Goal: Communication & Community: Answer question/provide support

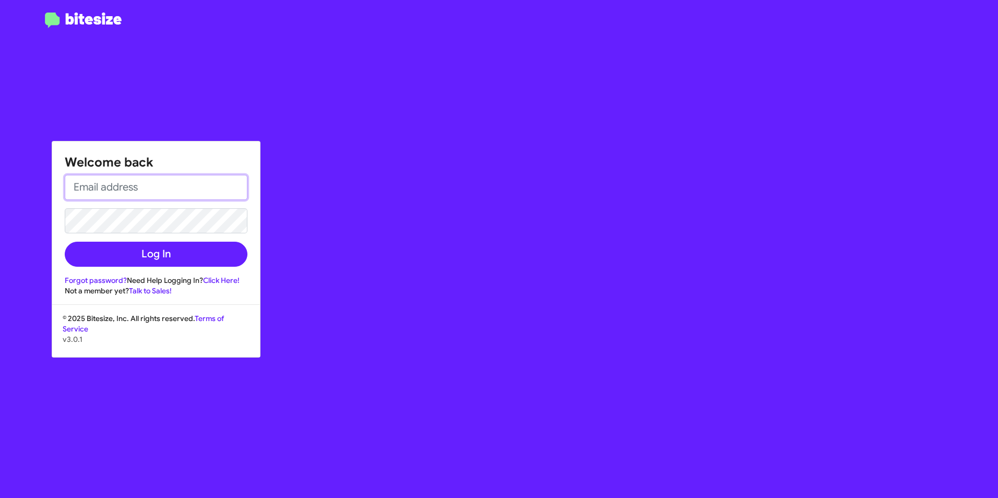
click at [162, 196] on input "email" at bounding box center [156, 187] width 183 height 25
type input "obockey@vindevers.com"
click at [65, 242] on button "Log In" at bounding box center [156, 254] width 183 height 25
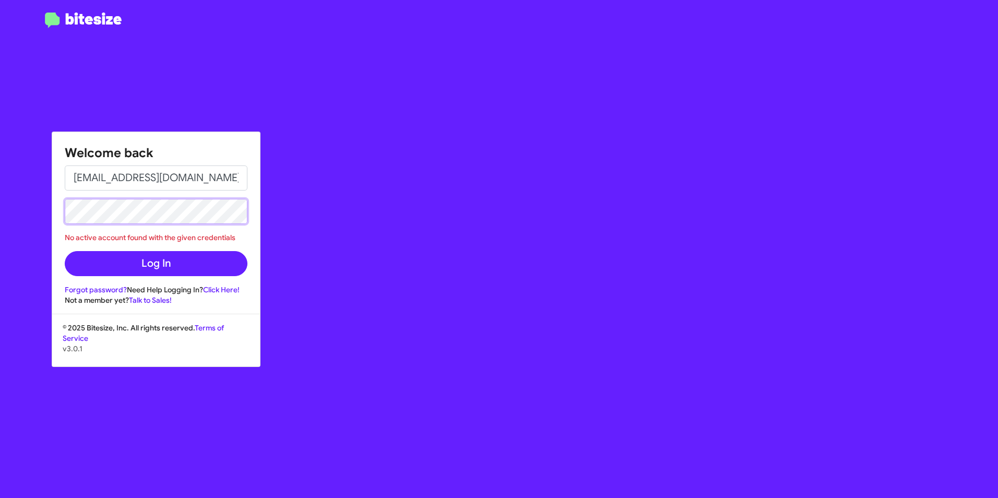
click at [36, 214] on div "Welcome back obockey@vindevers.com No active account found with the given crede…" at bounding box center [499, 249] width 998 height 498
click at [65, 251] on button "Log In" at bounding box center [156, 263] width 183 height 25
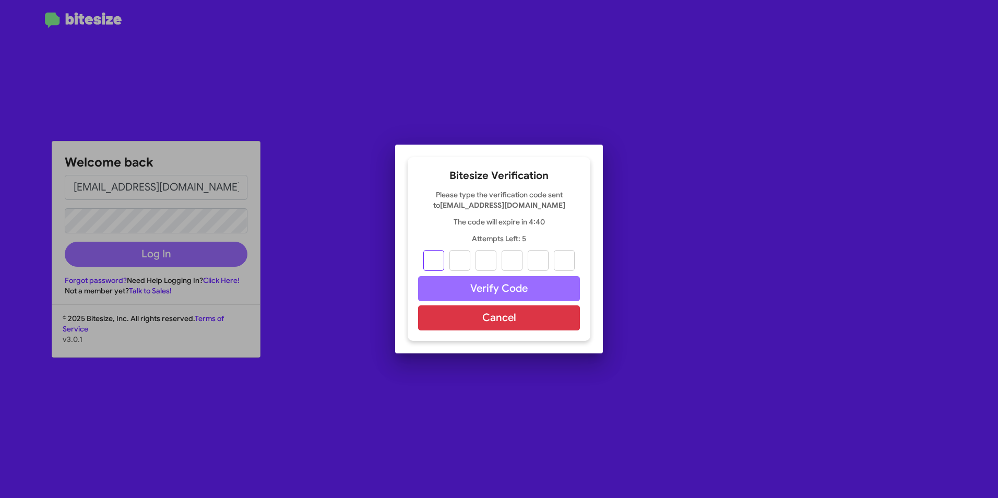
type input "2"
type input "8"
type input "0"
type input "2"
type input "0"
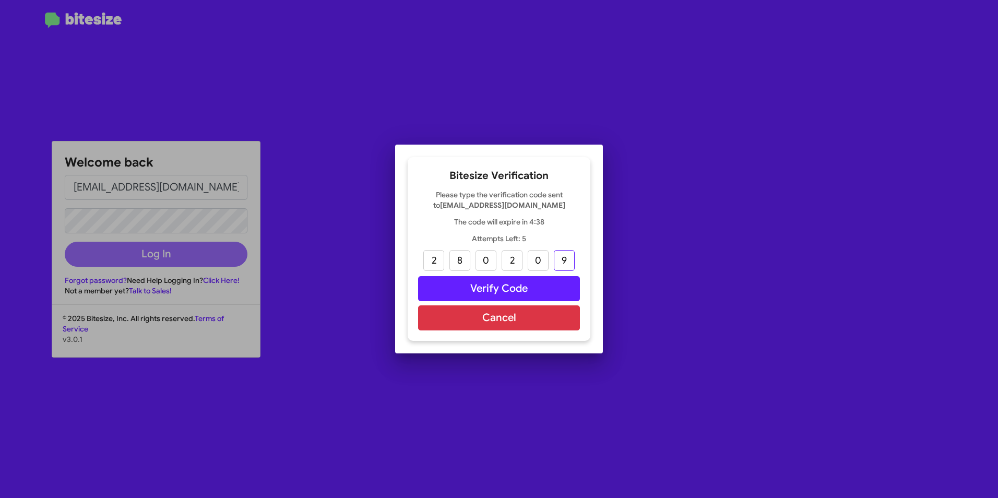
type input "9"
click at [485, 287] on button "Verify Code" at bounding box center [499, 288] width 162 height 25
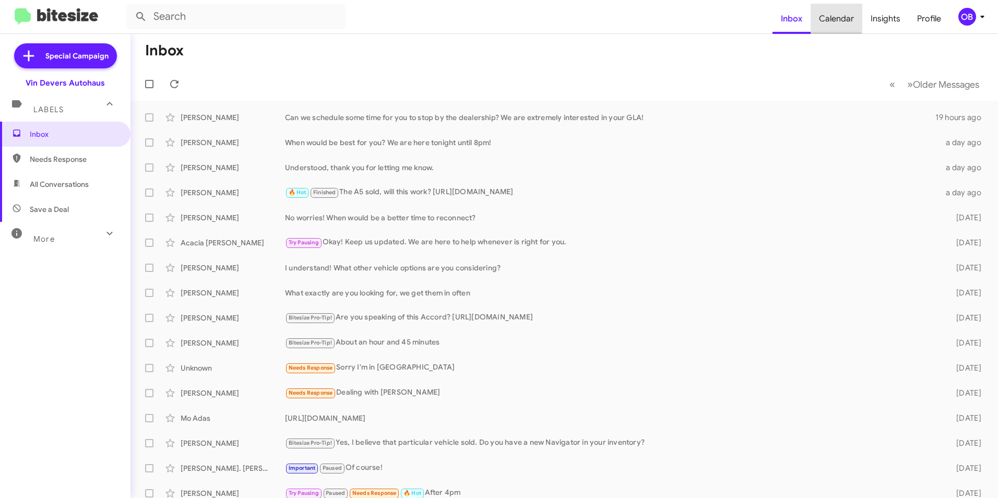
click at [824, 17] on span "Calendar" at bounding box center [836, 19] width 52 height 30
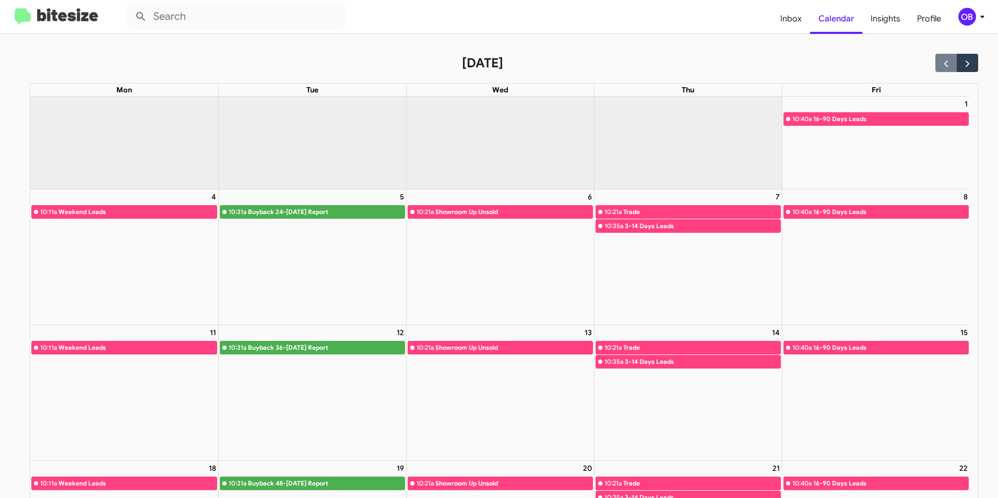
drag, startPoint x: 641, startPoint y: 212, endPoint x: 622, endPoint y: 217, distance: 19.9
click at [622, 217] on link "10:21a Trade" at bounding box center [687, 212] width 185 height 14
drag, startPoint x: 622, startPoint y: 217, endPoint x: 622, endPoint y: 254, distance: 37.6
click at [622, 254] on div "7 10:21a Trade 10:35a 3-14 Days Leads" at bounding box center [687, 256] width 187 height 135
click at [776, 20] on span "Inbox" at bounding box center [791, 19] width 38 height 30
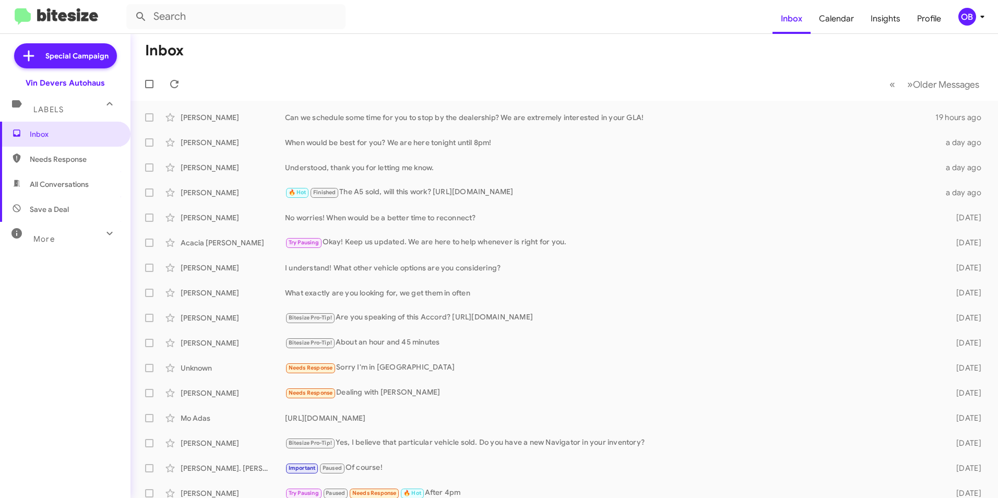
click at [80, 231] on div "More" at bounding box center [54, 234] width 93 height 19
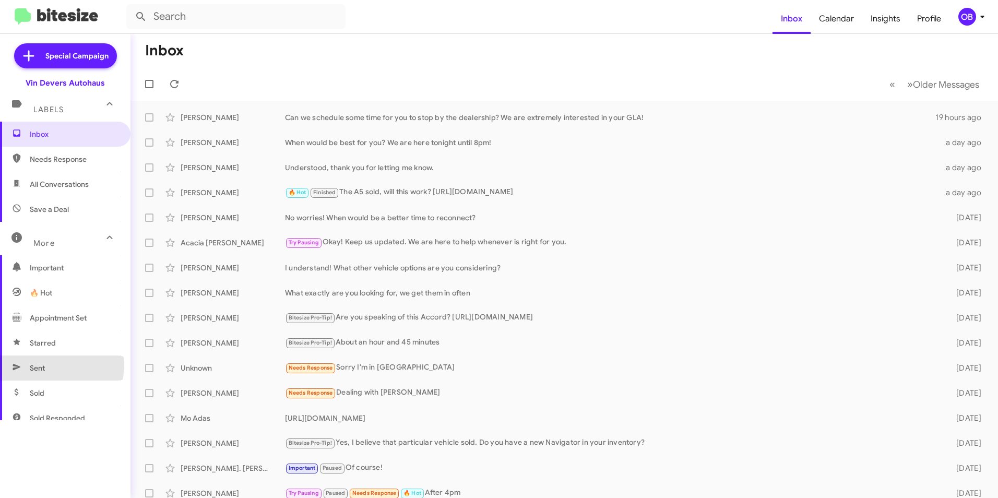
click at [54, 365] on span "Sent" at bounding box center [65, 367] width 130 height 25
type input "in:sent"
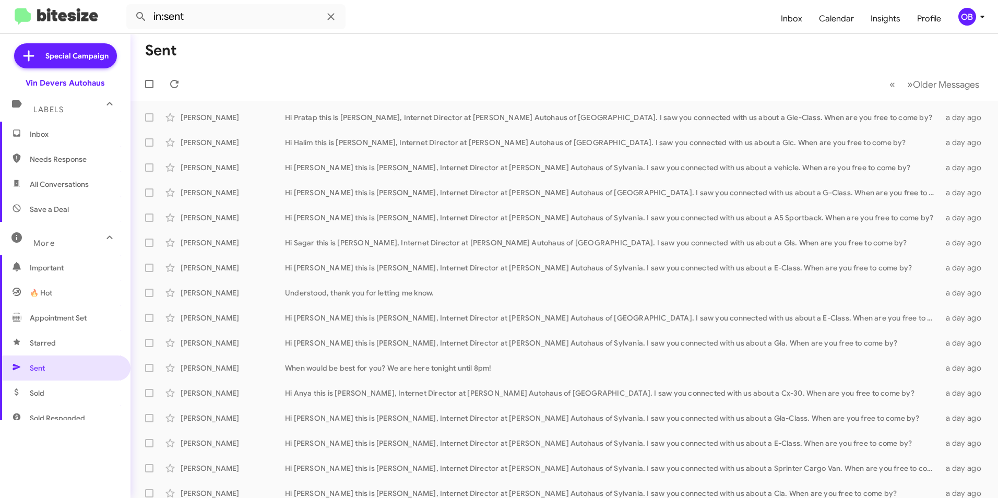
click at [46, 140] on span "Inbox" at bounding box center [65, 134] width 130 height 25
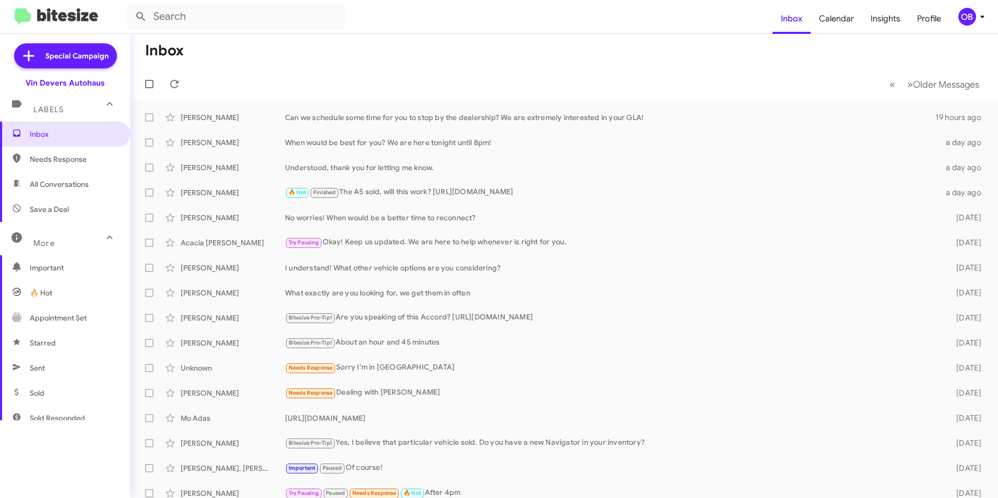
click at [59, 367] on span "Sent" at bounding box center [65, 367] width 130 height 25
type input "in:sent"
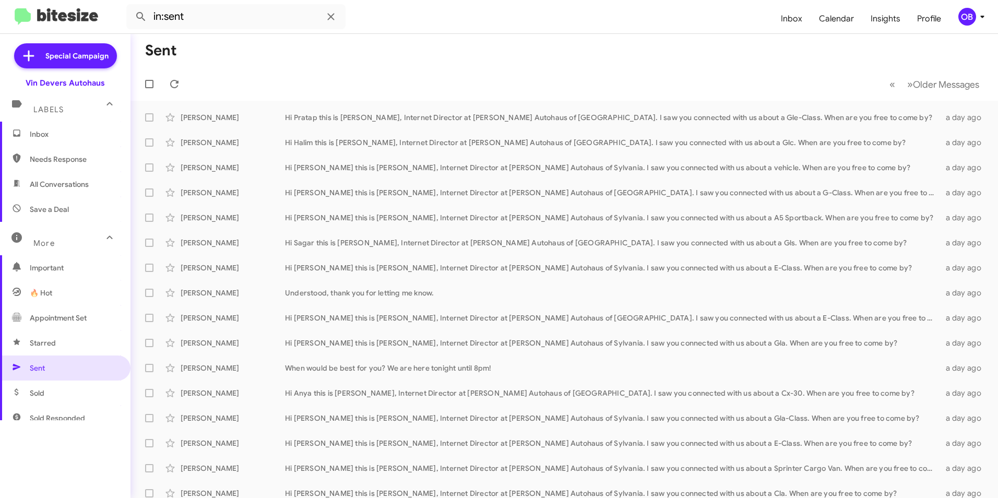
click at [58, 145] on span "Inbox" at bounding box center [65, 134] width 130 height 25
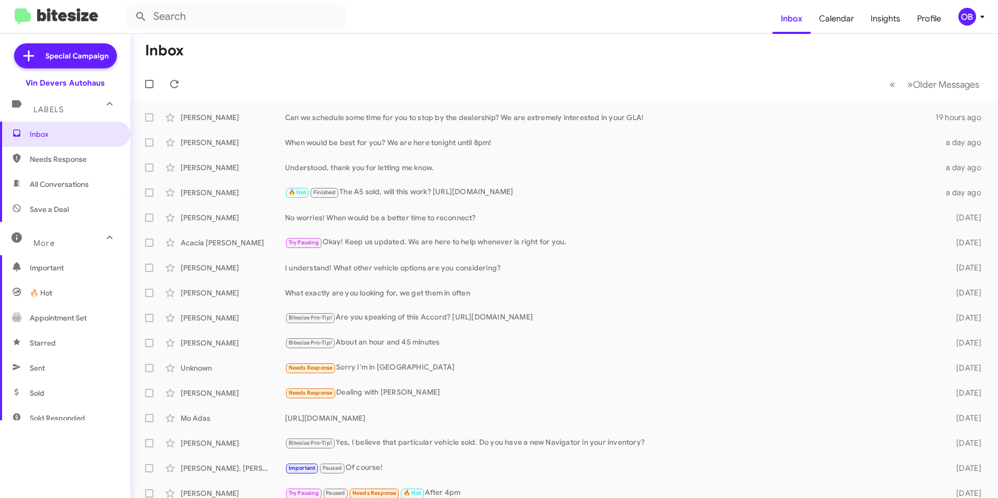
click at [103, 243] on icon at bounding box center [109, 237] width 13 height 13
click at [69, 225] on div "More" at bounding box center [54, 234] width 93 height 19
click at [58, 356] on span "Sent" at bounding box center [65, 367] width 130 height 25
type input "in:sent"
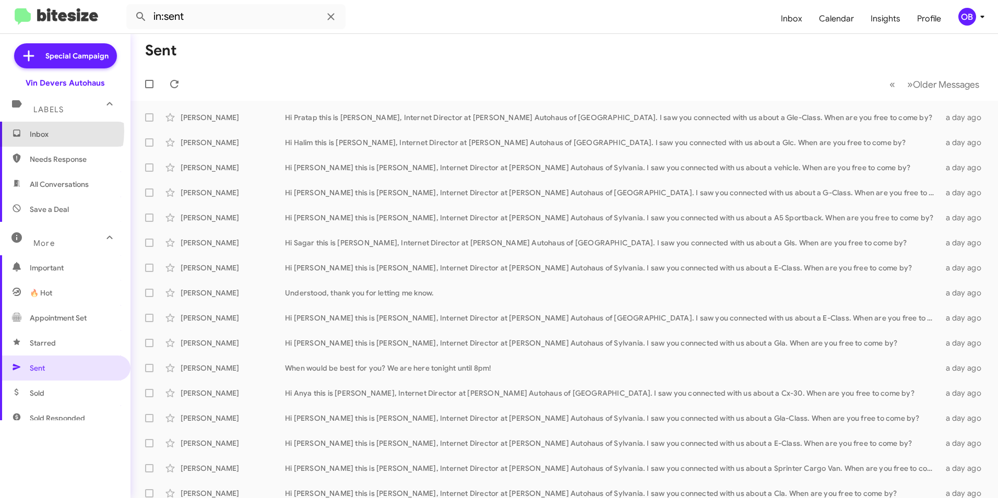
click at [34, 131] on span "Inbox" at bounding box center [74, 134] width 89 height 10
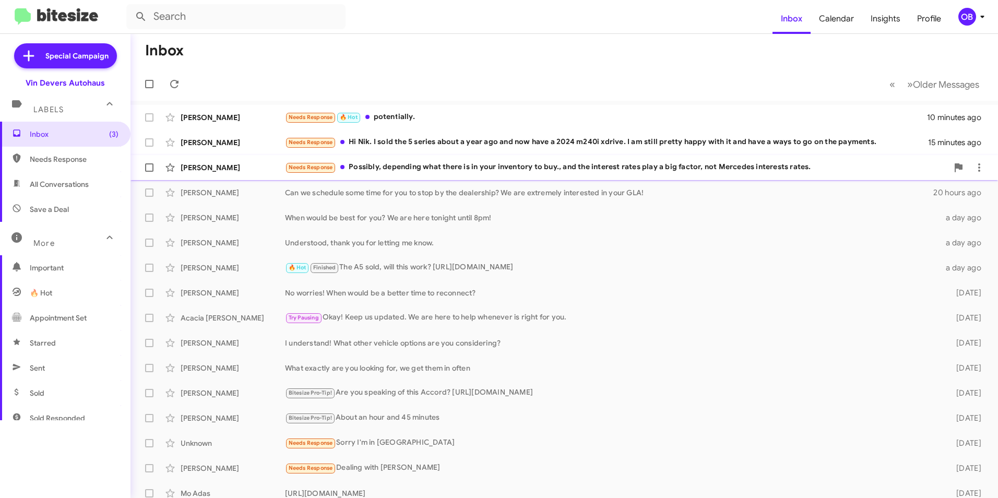
click at [420, 165] on div "Needs Response Possibly, depending what there is in your inventory to buy., and…" at bounding box center [616, 167] width 663 height 12
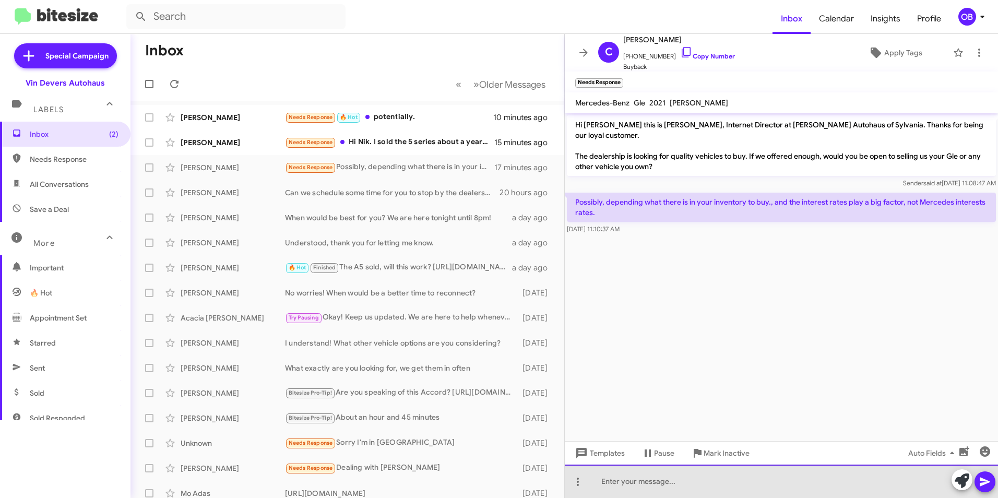
click at [634, 497] on div at bounding box center [781, 480] width 433 height 33
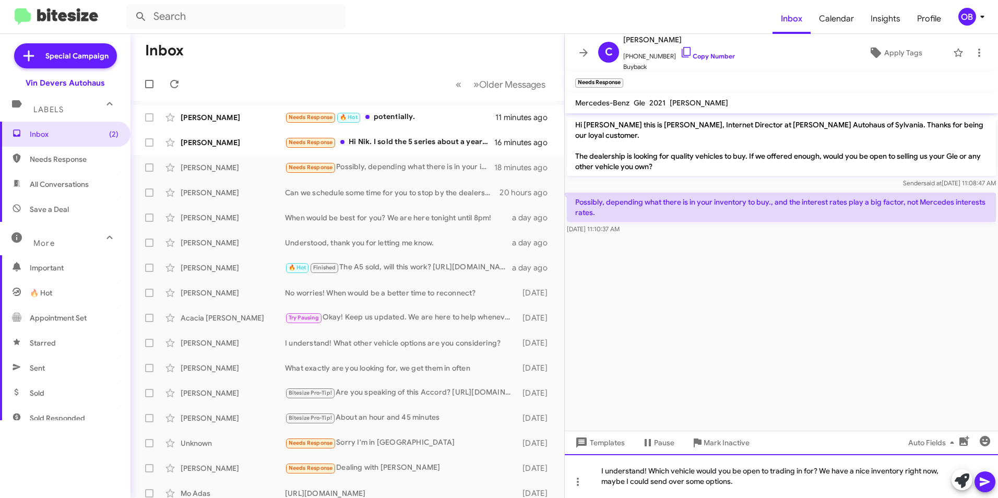
click at [694, 469] on div "I understand! Which vehicle would you be open to trading in for? We have a nice…" at bounding box center [781, 476] width 433 height 44
click at [743, 486] on div "I understand! Which vehicle/s would you be open to trading in for? We have a ni…" at bounding box center [781, 476] width 433 height 44
click at [986, 484] on icon at bounding box center [985, 481] width 13 height 13
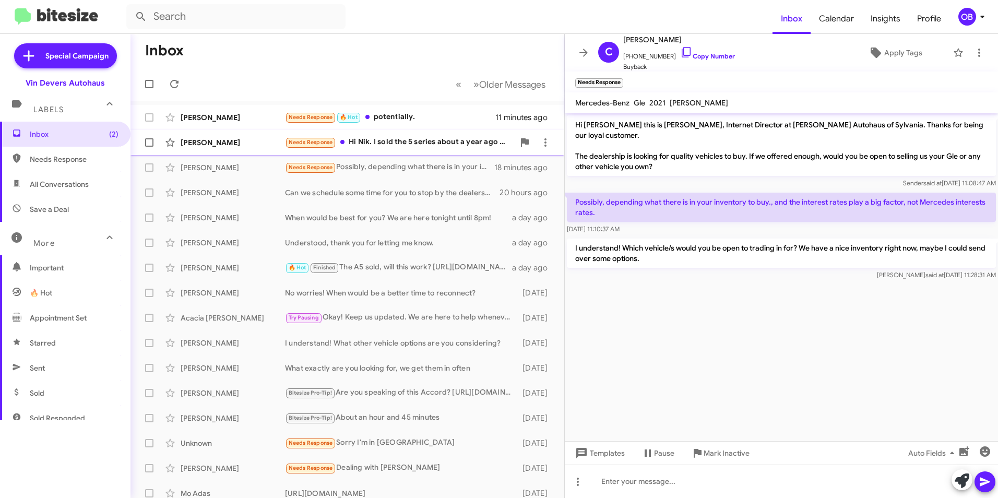
click at [377, 147] on div "Needs Response Hi Nik. I sold the 5 series about a year ago and now have a 2024…" at bounding box center [399, 142] width 229 height 12
click at [440, 117] on div "Needs Response 🔥 Hot potentially." at bounding box center [399, 117] width 229 height 12
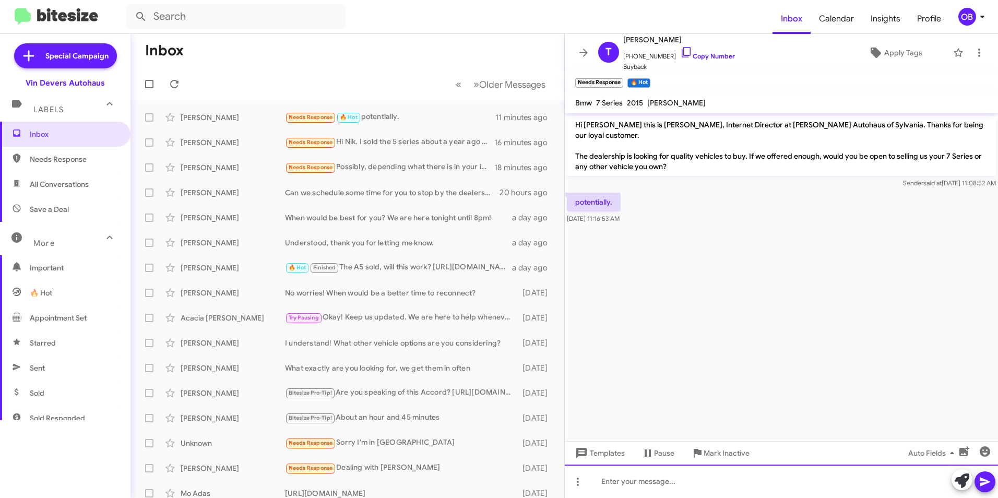
click at [642, 491] on div at bounding box center [781, 480] width 433 height 33
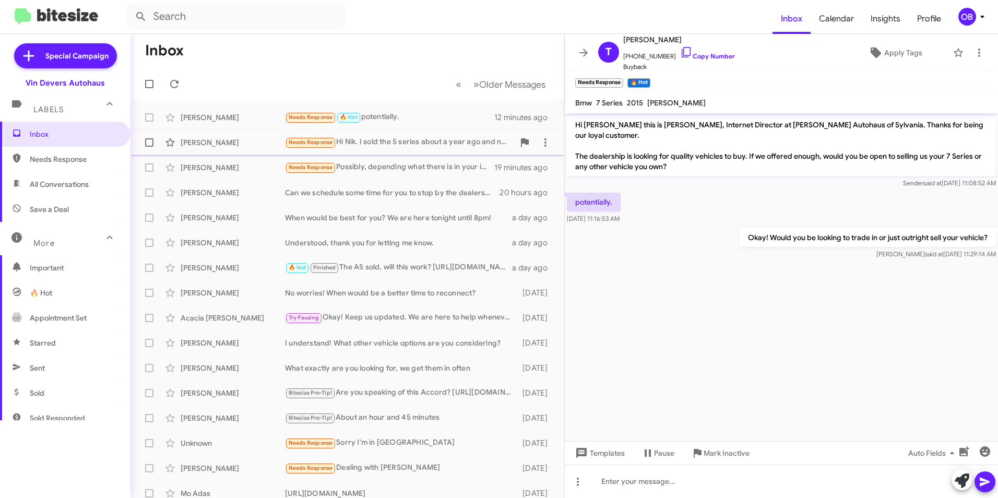
click at [387, 134] on div "Kyle Clonch Needs Response Hi Nik. I sold the 5 series about a year ago and now…" at bounding box center [347, 142] width 417 height 21
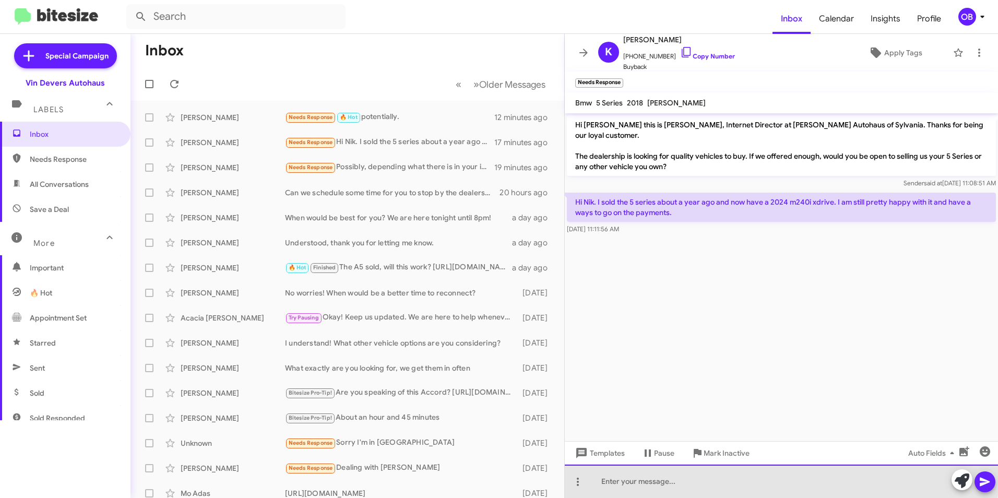
click at [637, 475] on div at bounding box center [781, 480] width 433 height 33
click at [664, 484] on div "No worries, I'll mkae note. Thanks for letting me know!" at bounding box center [781, 480] width 433 height 33
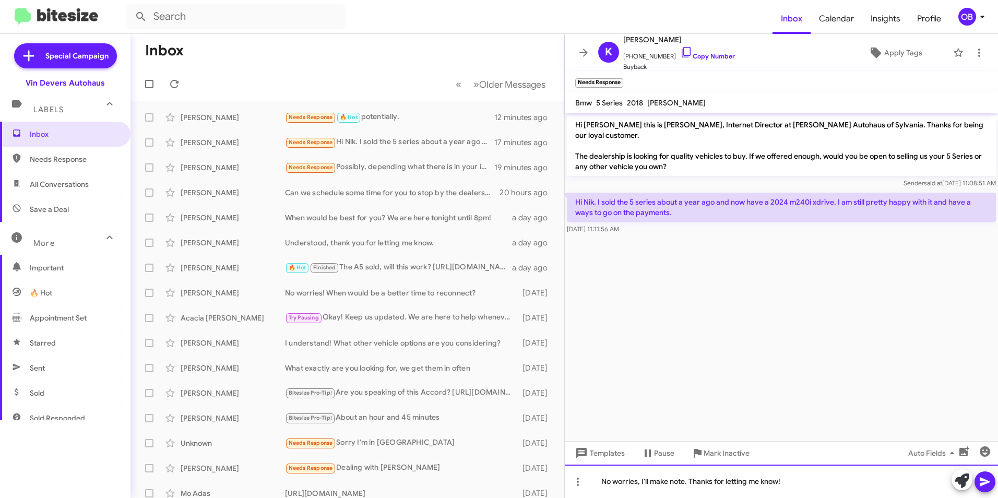
click at [801, 482] on div "No worries, I'll make note. Thanks for letting me know!" at bounding box center [781, 480] width 433 height 33
click at [985, 484] on icon at bounding box center [985, 482] width 10 height 9
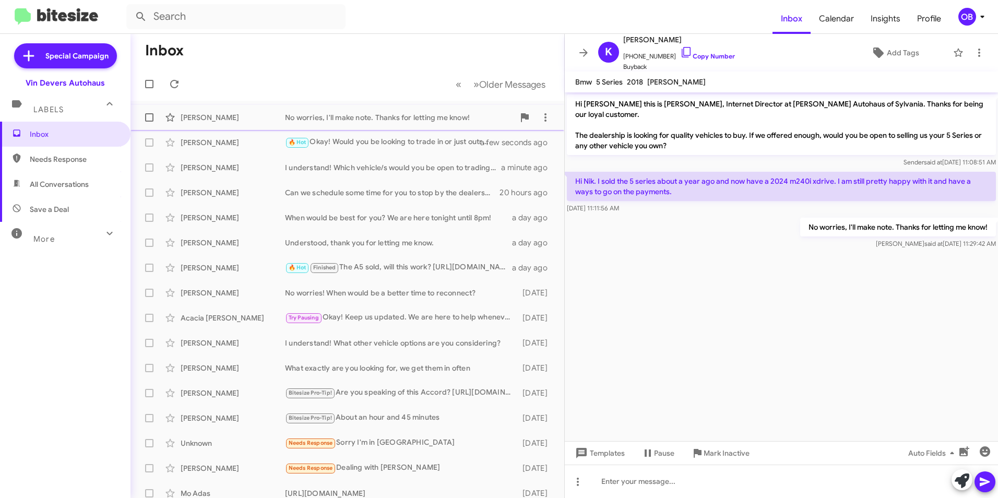
click at [433, 119] on div "No worries, I'll make note. Thanks for letting me know!" at bounding box center [399, 117] width 229 height 10
click at [974, 55] on icon at bounding box center [979, 52] width 13 height 13
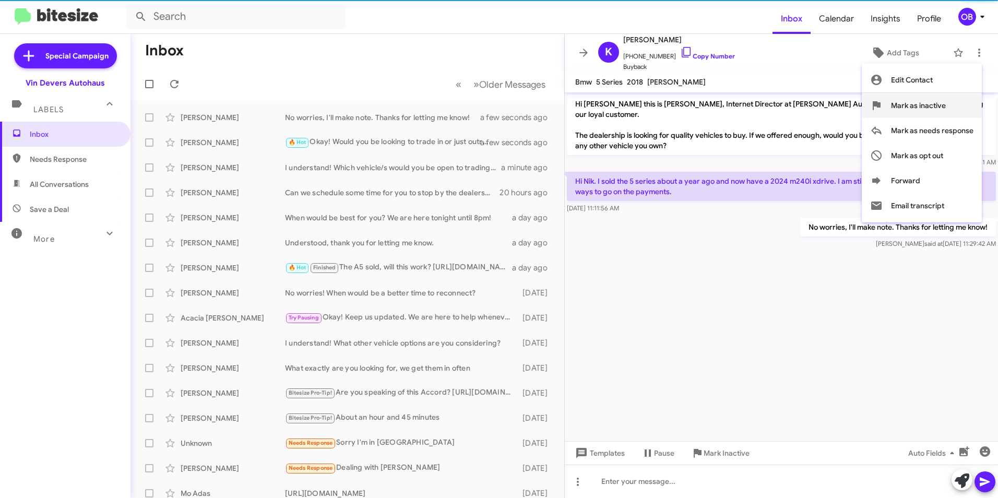
click at [951, 100] on button "Mark as inactive" at bounding box center [922, 105] width 120 height 25
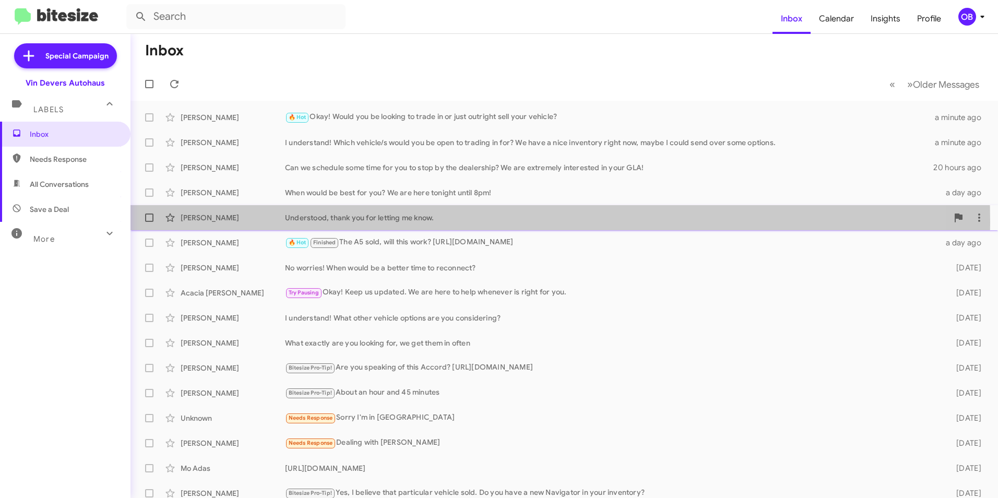
click at [371, 222] on div "Understood, thank you for letting me know." at bounding box center [616, 217] width 663 height 10
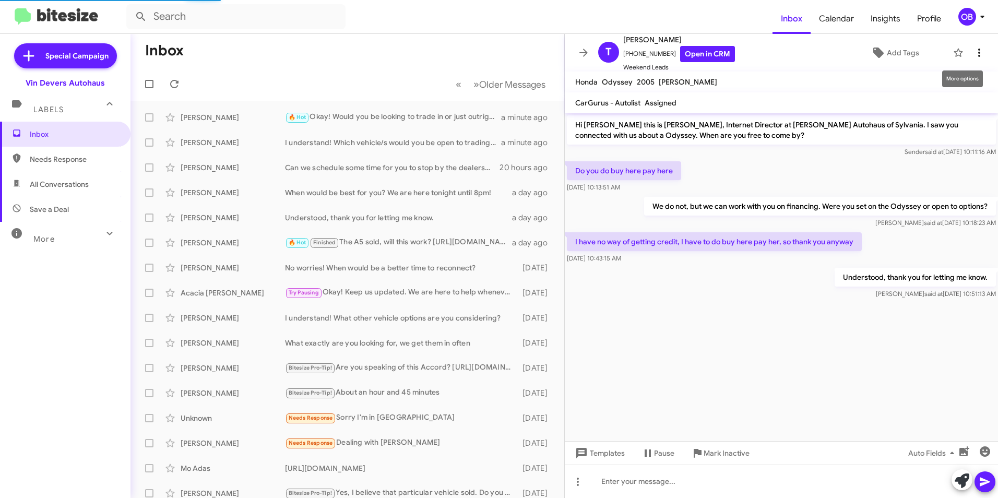
click at [973, 57] on icon at bounding box center [979, 52] width 13 height 13
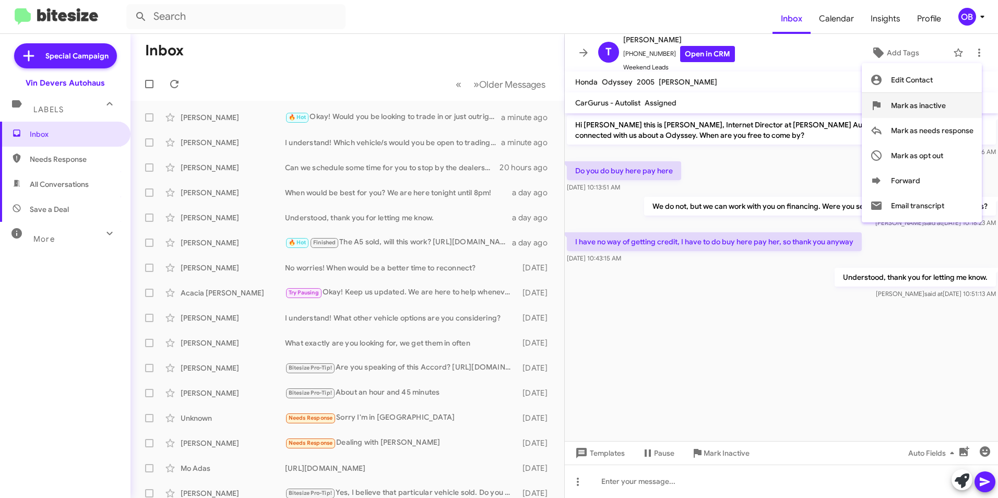
click at [917, 105] on span "Mark as inactive" at bounding box center [918, 105] width 55 height 25
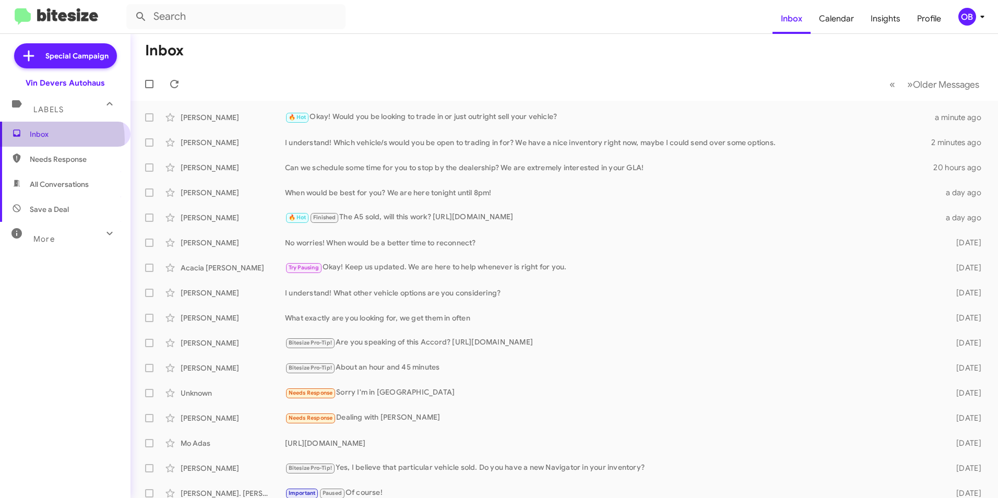
click at [40, 140] on span "Inbox" at bounding box center [65, 134] width 130 height 25
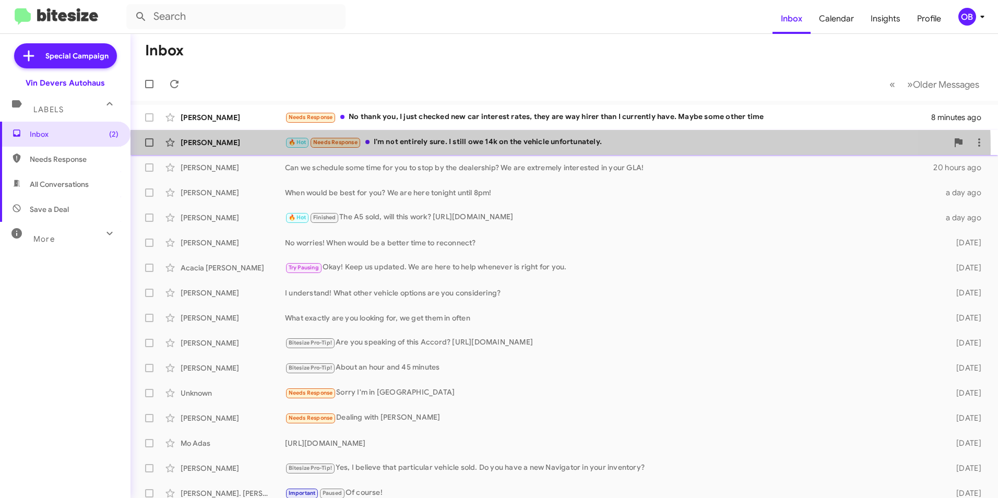
click at [490, 149] on div "Tyler Scherting 🔥 Hot Needs Response I'm not entirely sure. I still owe 14k on …" at bounding box center [564, 142] width 851 height 21
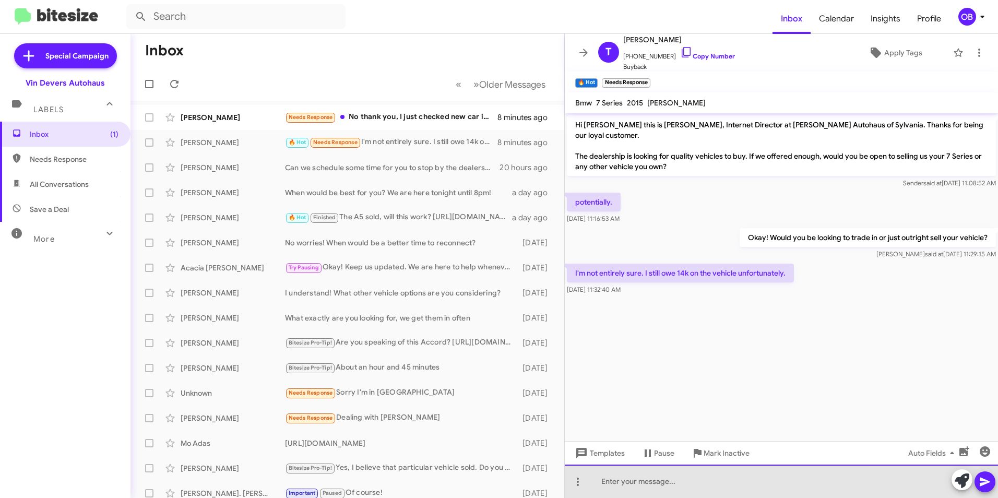
click at [602, 480] on div at bounding box center [781, 480] width 433 height 33
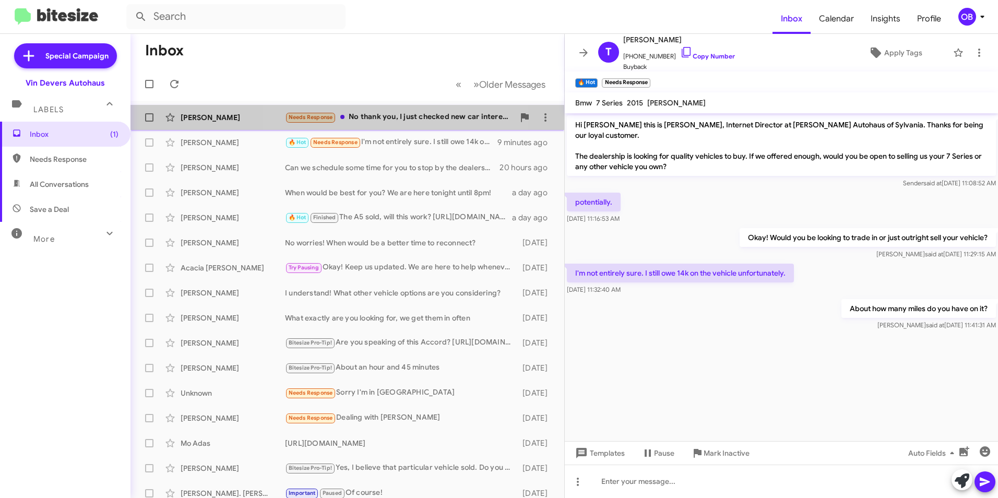
click at [377, 121] on div "Needs Response No thank you, I just checked new car interest rates, they are wa…" at bounding box center [399, 117] width 229 height 12
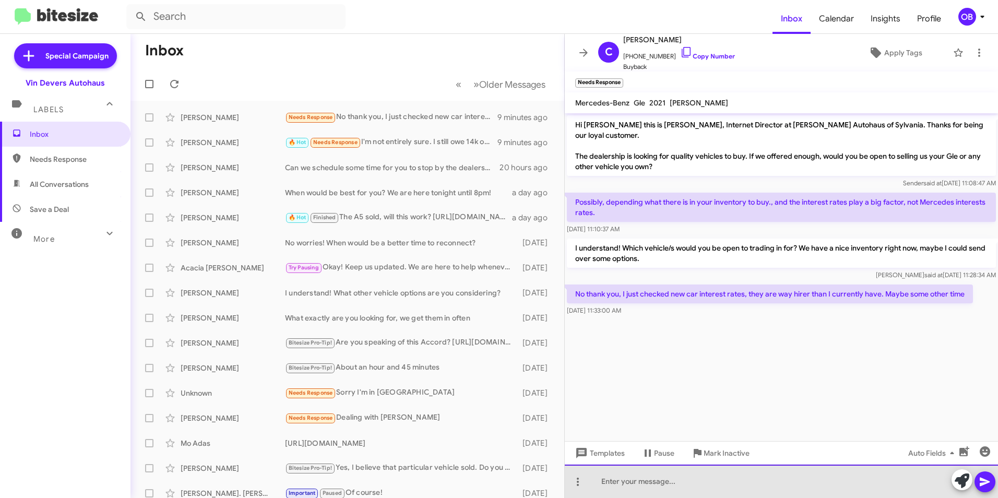
click at [634, 484] on div at bounding box center [781, 480] width 433 height 33
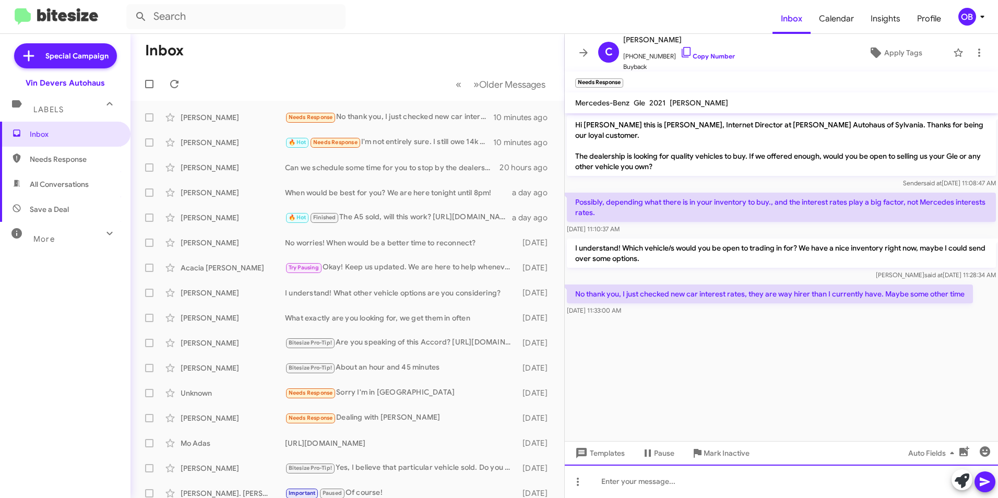
click at [617, 485] on div at bounding box center [781, 480] width 433 height 33
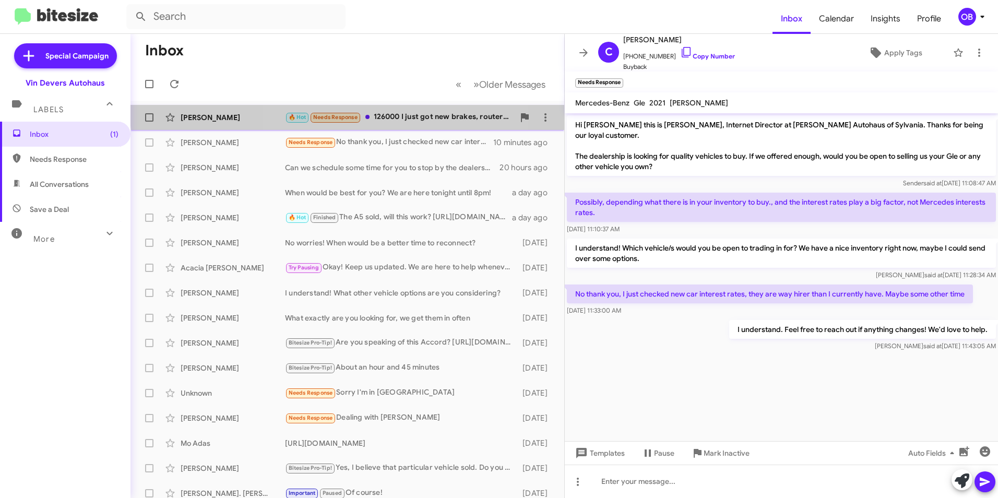
click at [395, 110] on div "Tyler Scherting 🔥 Hot Needs Response 126000 I just got new brakes, routers, bat…" at bounding box center [347, 117] width 417 height 21
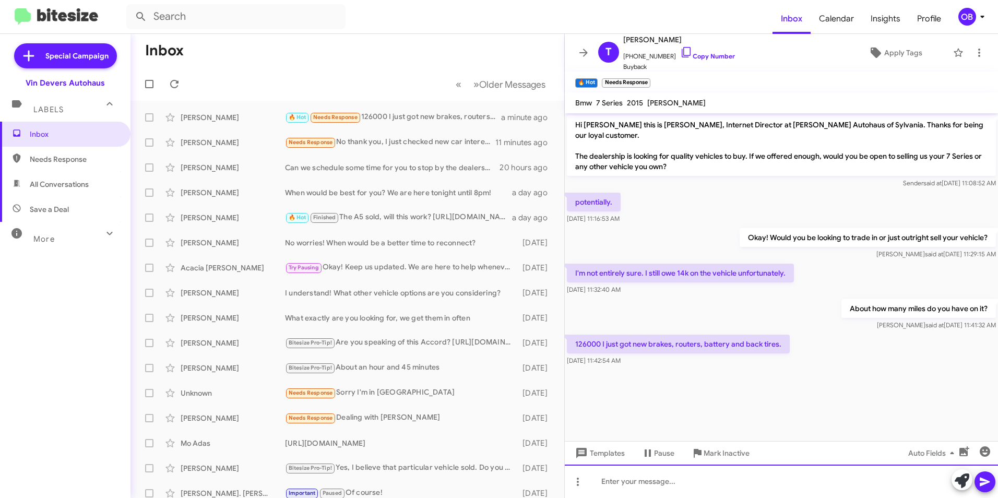
click at [630, 481] on div at bounding box center [781, 480] width 433 height 33
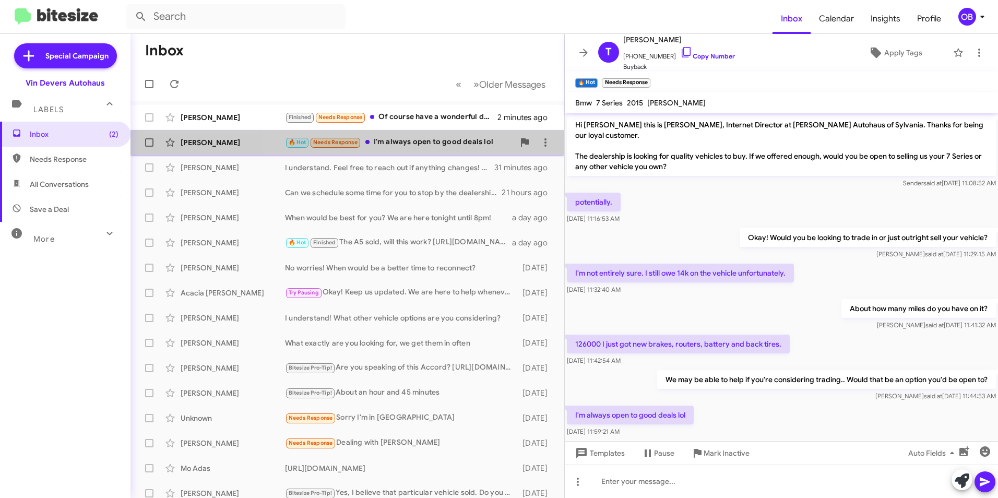
click at [419, 144] on div "🔥 Hot Needs Response I'm always open to good deals lol" at bounding box center [399, 142] width 229 height 12
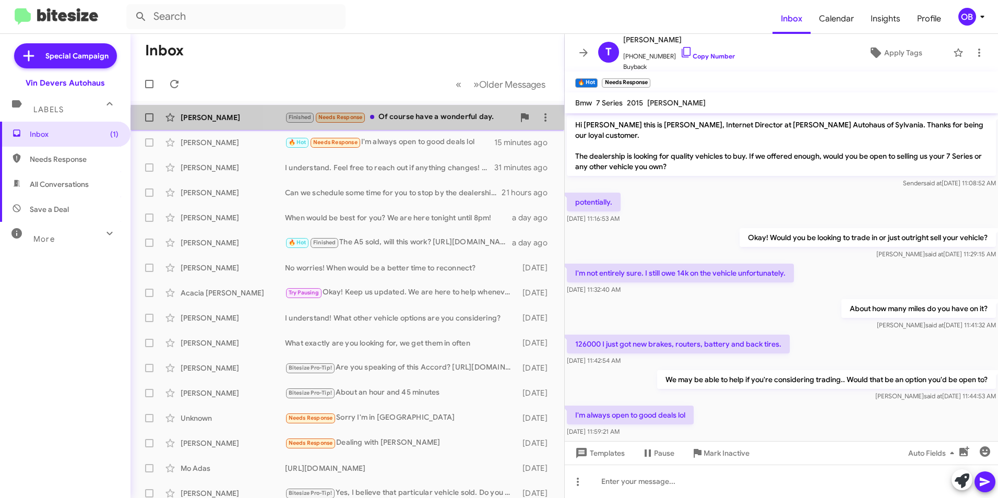
click at [422, 125] on div "[PERSON_NAME] Finished Needs Response Of course have a wonderful day. 2 minutes…" at bounding box center [347, 117] width 417 height 21
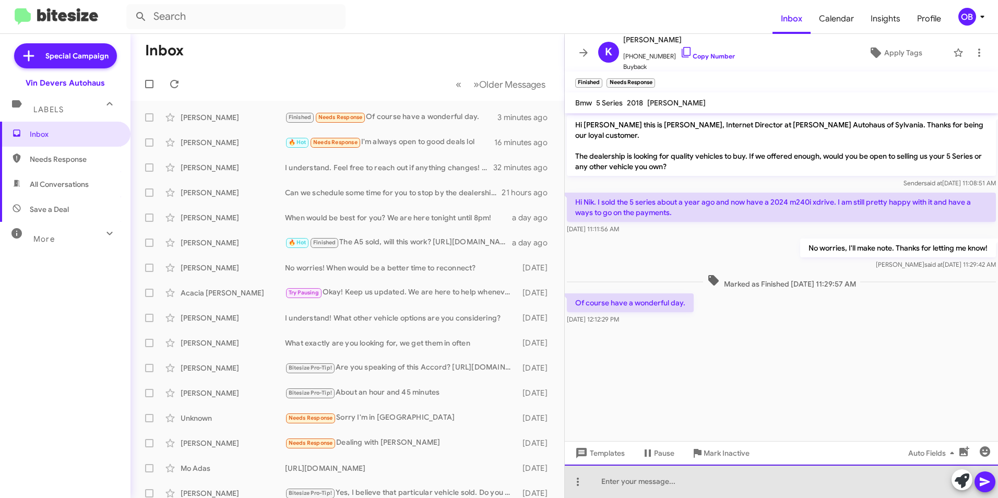
click at [652, 488] on div at bounding box center [781, 480] width 433 height 33
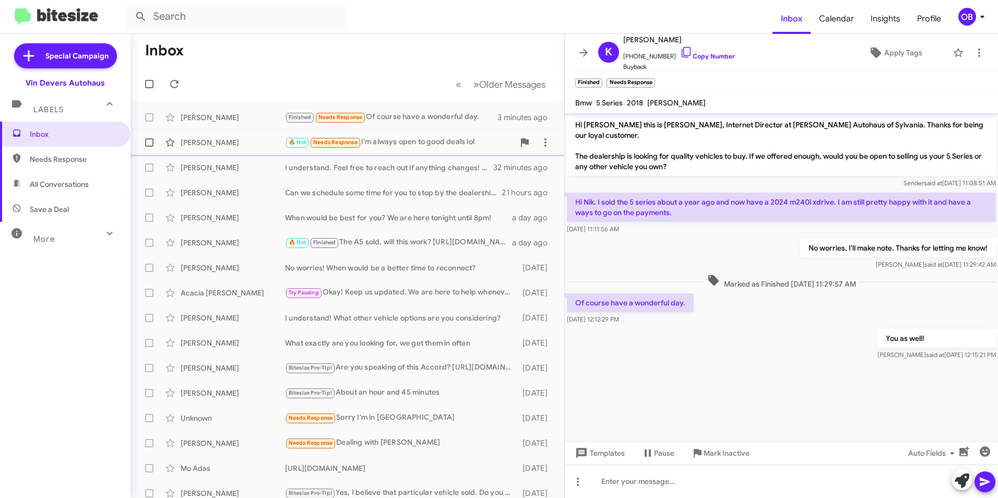
click at [395, 141] on div "🔥 Hot Needs Response I'm always open to good deals lol" at bounding box center [399, 142] width 229 height 12
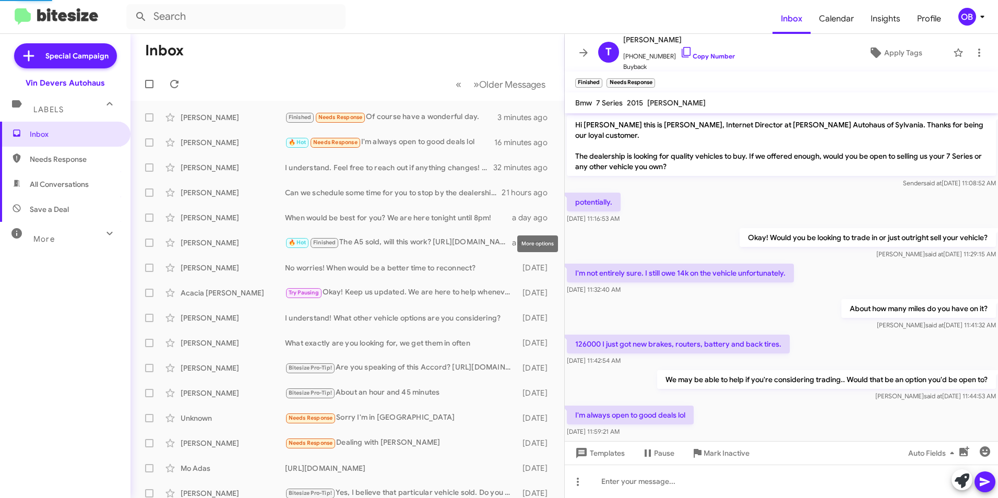
scroll to position [8, 0]
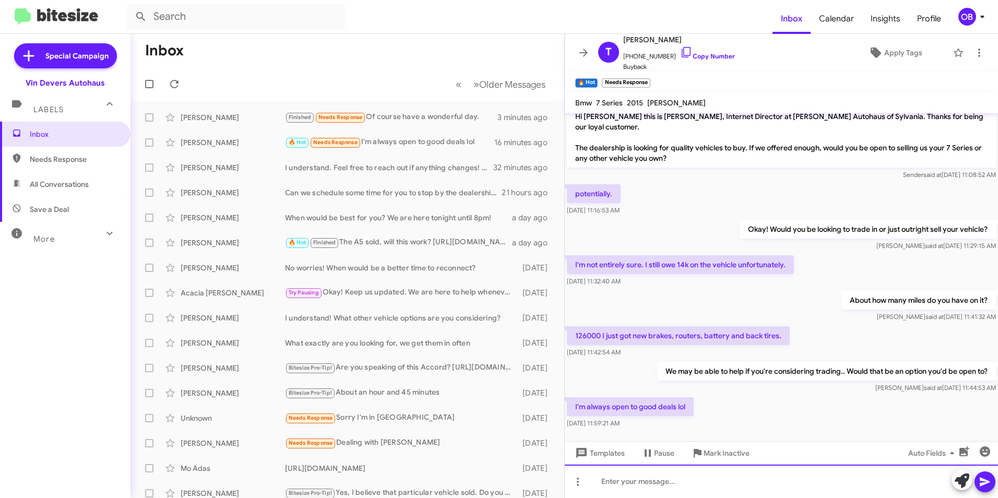
click at [639, 485] on div at bounding box center [781, 480] width 433 height 33
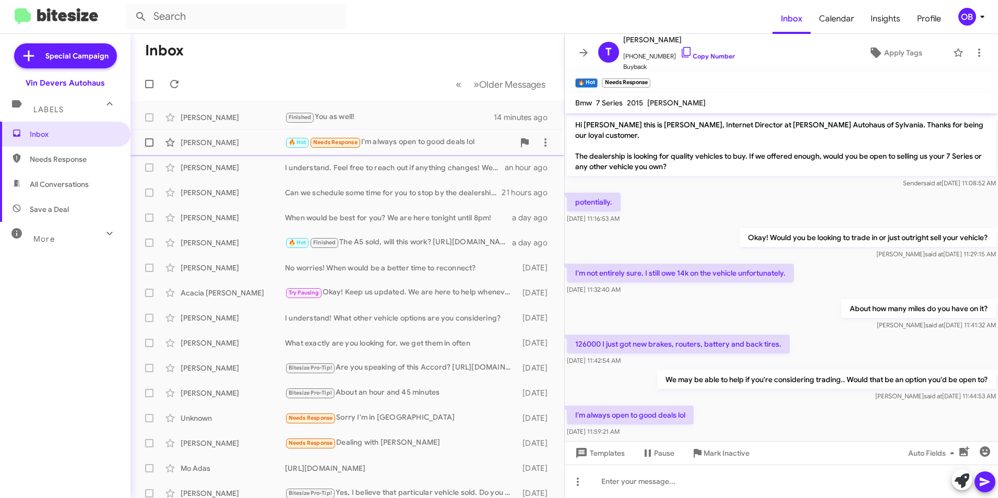
click at [390, 142] on div "🔥 Hot Needs Response I'm always open to good deals lol" at bounding box center [399, 142] width 229 height 12
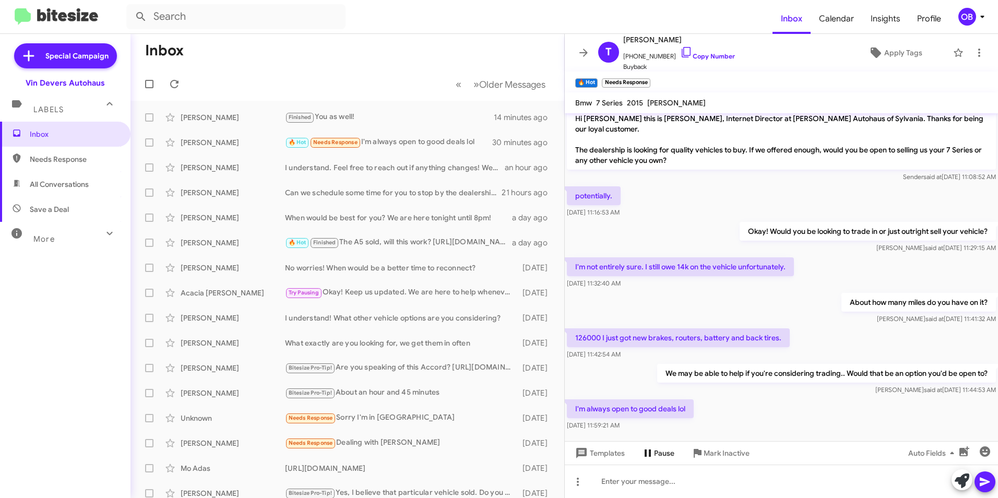
scroll to position [8, 0]
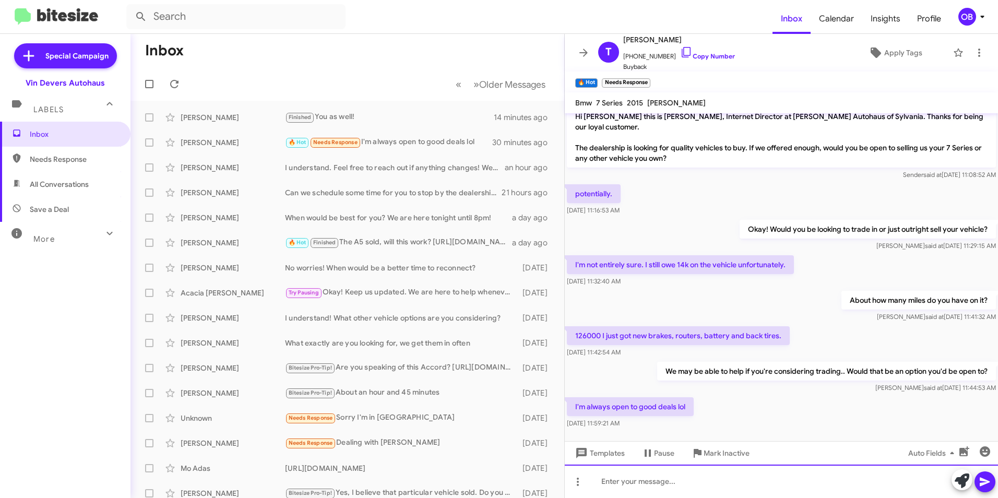
click at [626, 485] on div at bounding box center [781, 480] width 433 height 33
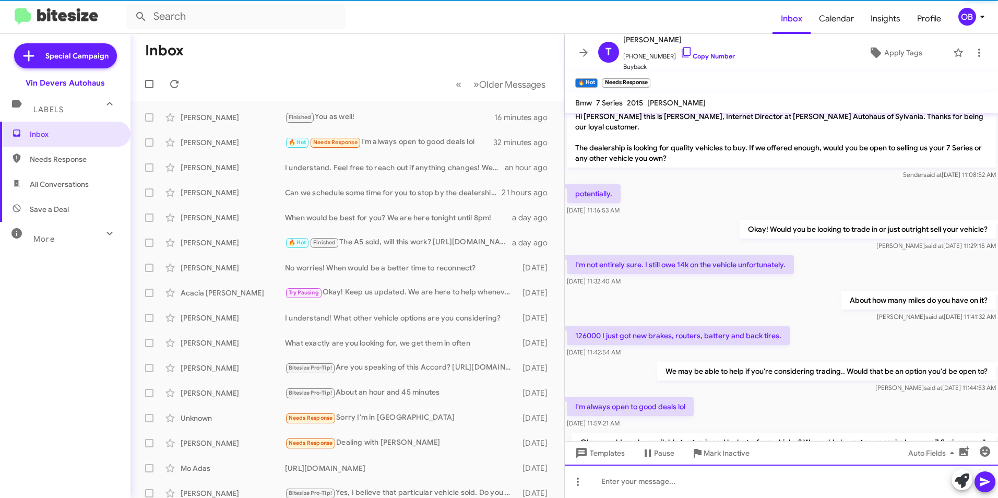
scroll to position [57, 0]
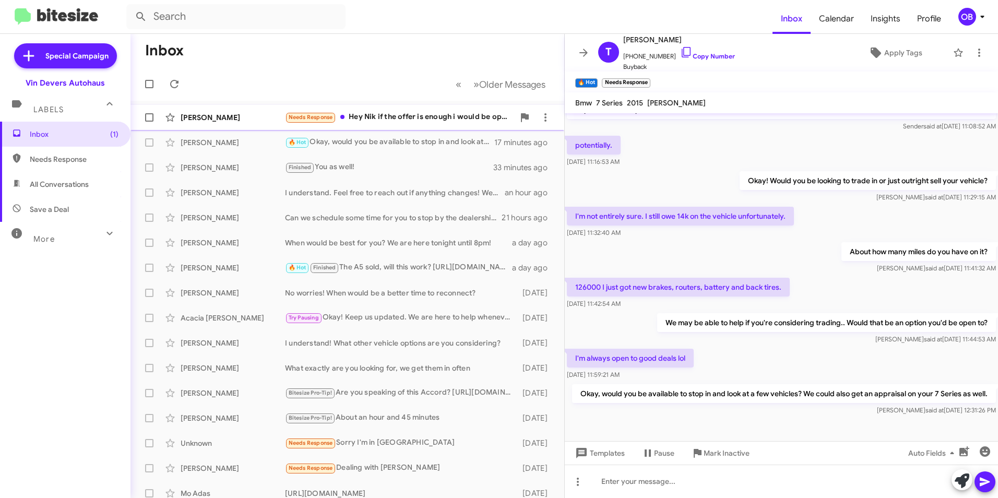
click at [415, 111] on div "Hadi Rammal Needs Response Hey Nik if the offer is enough i would be open to se…" at bounding box center [347, 117] width 417 height 21
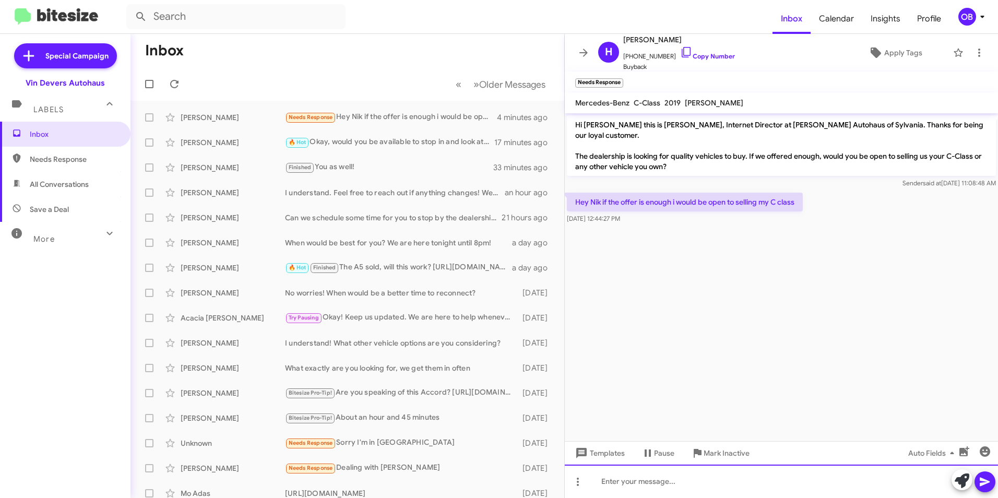
click at [633, 475] on div at bounding box center [781, 480] width 433 height 33
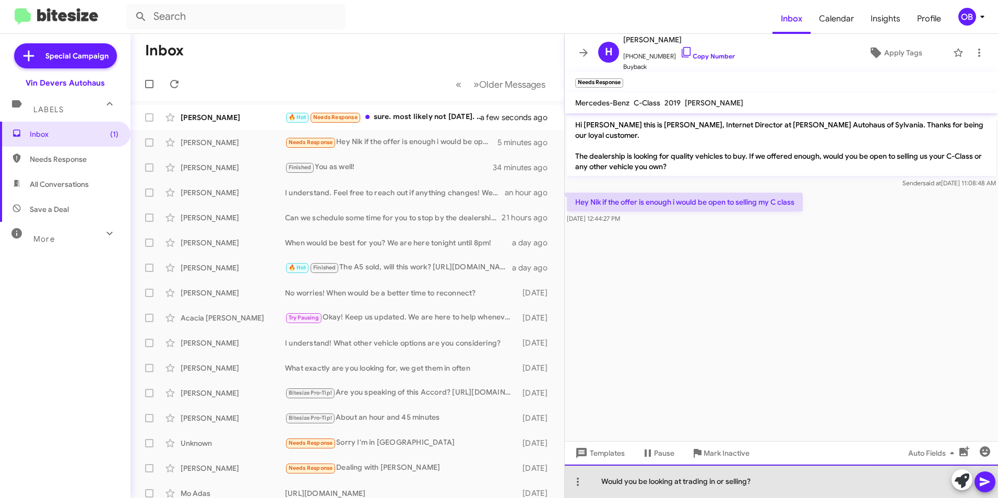
click at [601, 478] on div "Would you be looking at trading in or selling?" at bounding box center [781, 480] width 433 height 33
click at [812, 480] on div "Great! Would you be looking at trading in or selling?" at bounding box center [781, 480] width 433 height 33
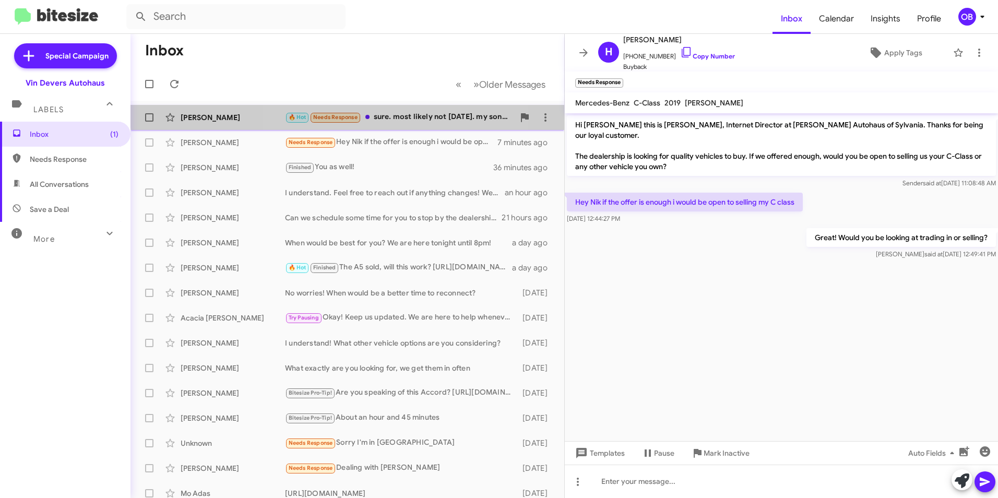
click at [399, 112] on div "🔥 Hot Needs Response sure. most likely not today. my son has karate." at bounding box center [399, 117] width 229 height 12
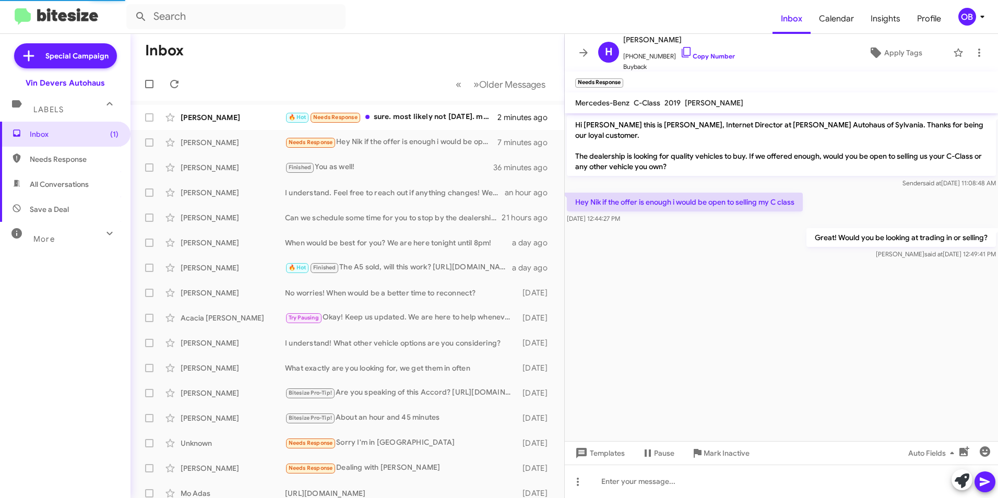
scroll to position [95, 0]
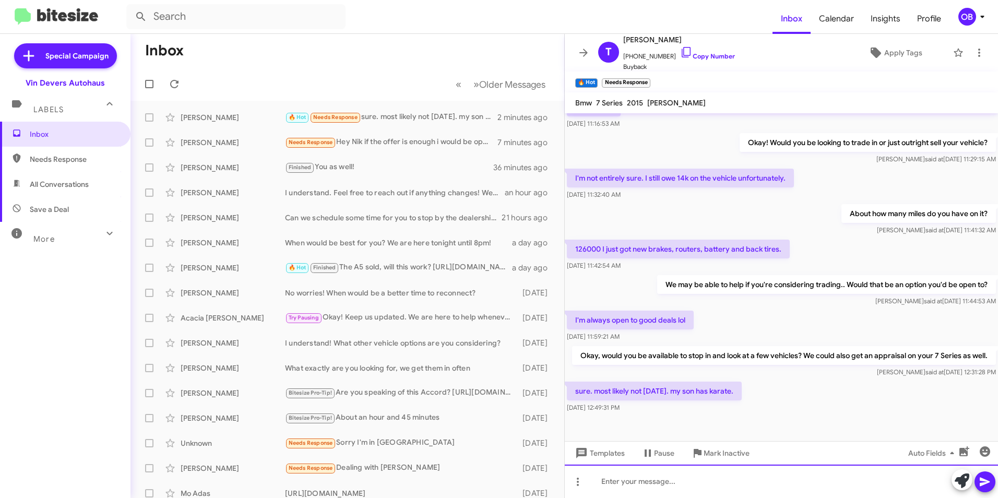
click at [641, 478] on div at bounding box center [781, 480] width 433 height 33
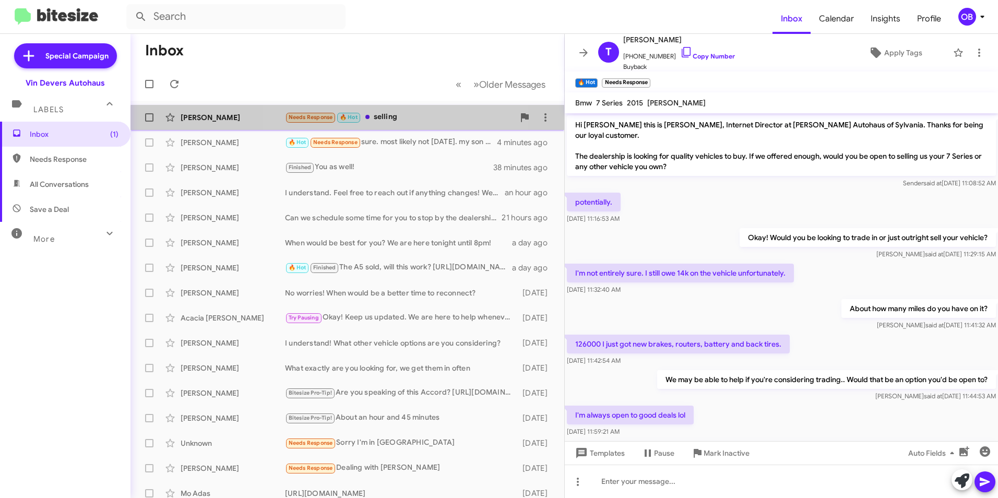
click at [409, 123] on div "Needs Response 🔥 Hot selling" at bounding box center [399, 117] width 229 height 12
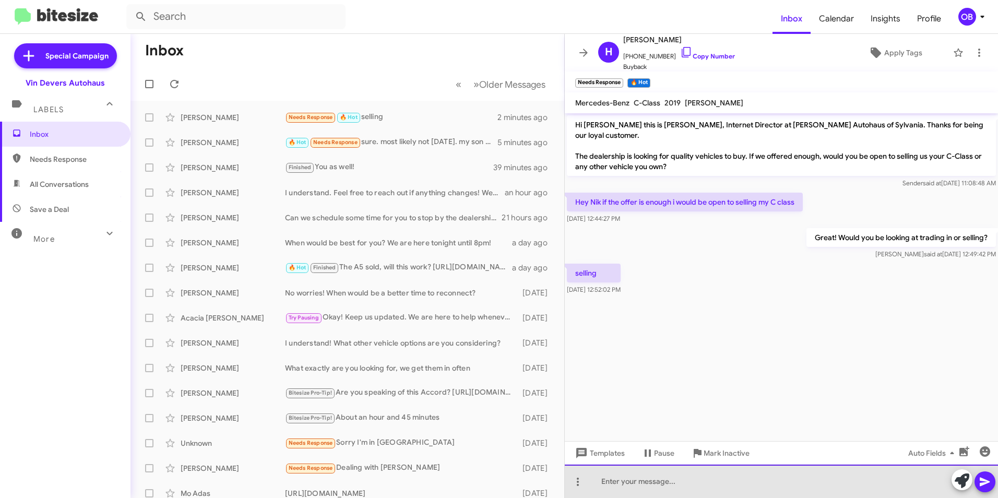
click at [664, 491] on div at bounding box center [781, 480] width 433 height 33
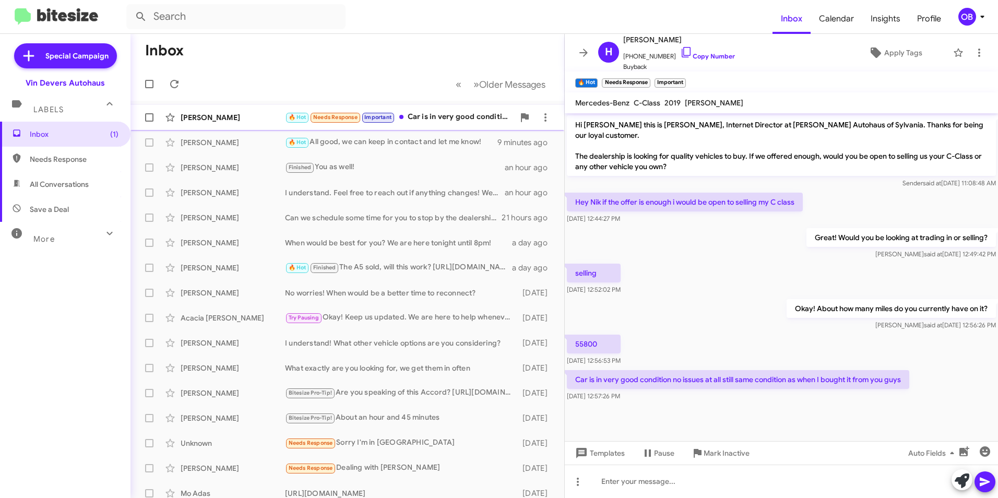
click at [440, 114] on div "🔥 Hot Needs Response Important Car is in very good condition no issues at all s…" at bounding box center [399, 117] width 229 height 12
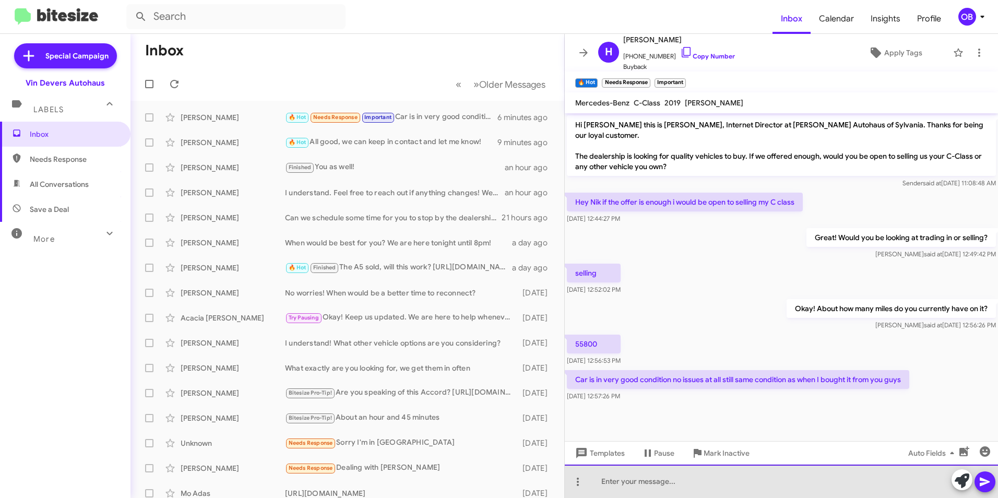
click at [618, 486] on div at bounding box center [781, 480] width 433 height 33
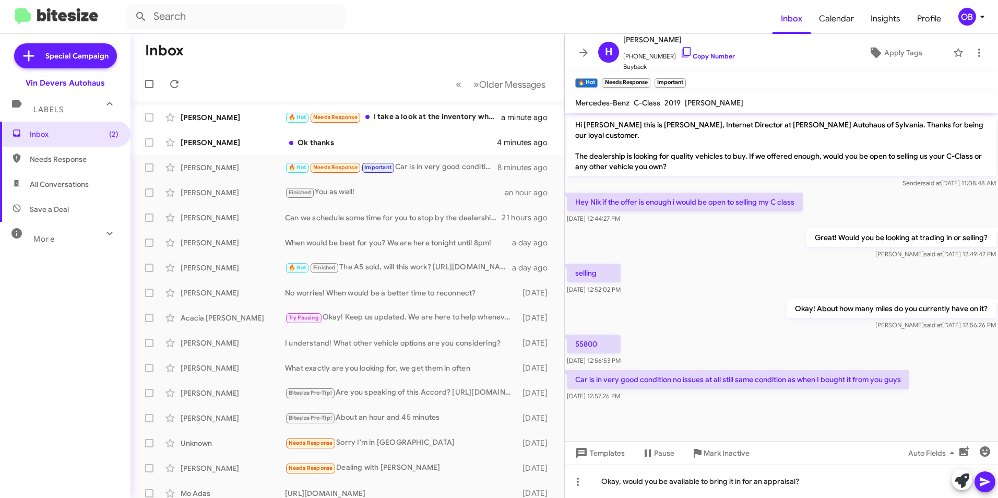
click at [985, 483] on icon at bounding box center [985, 482] width 10 height 9
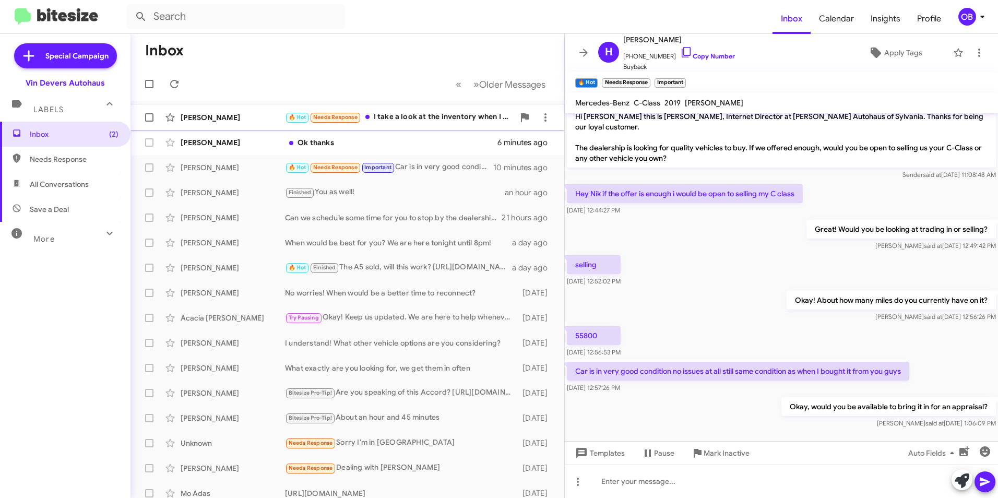
click at [406, 124] on div "Tyler Scherting 🔥 Hot Needs Response I take a look at the inventory when I get …" at bounding box center [347, 117] width 417 height 21
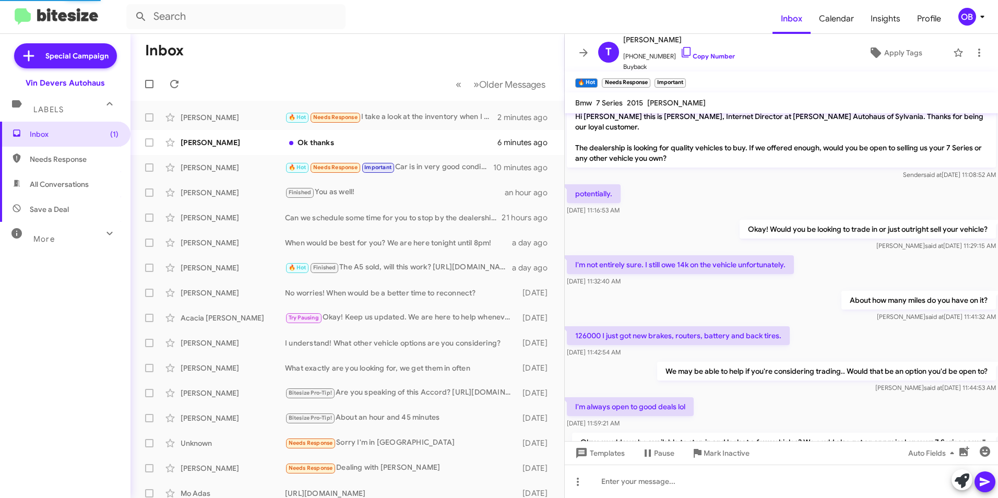
scroll to position [171, 0]
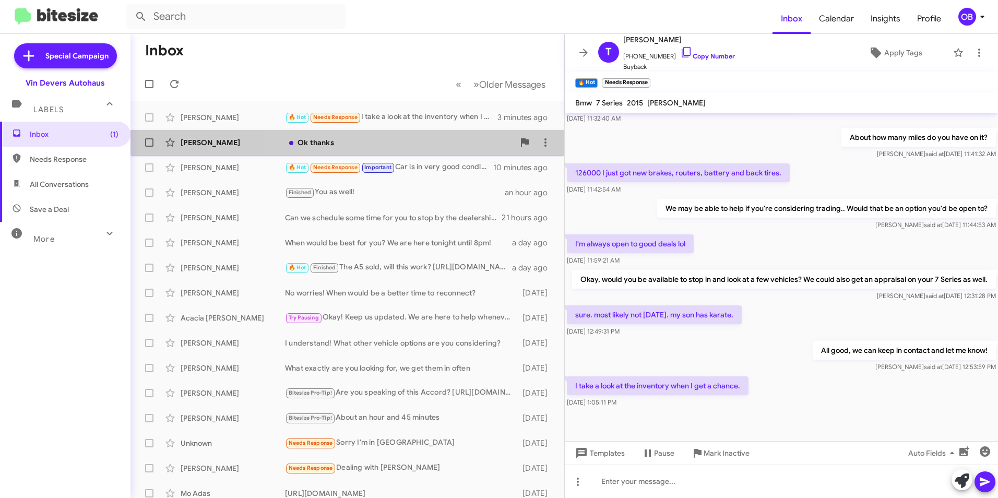
click at [412, 146] on div "Ok thanks" at bounding box center [399, 142] width 229 height 10
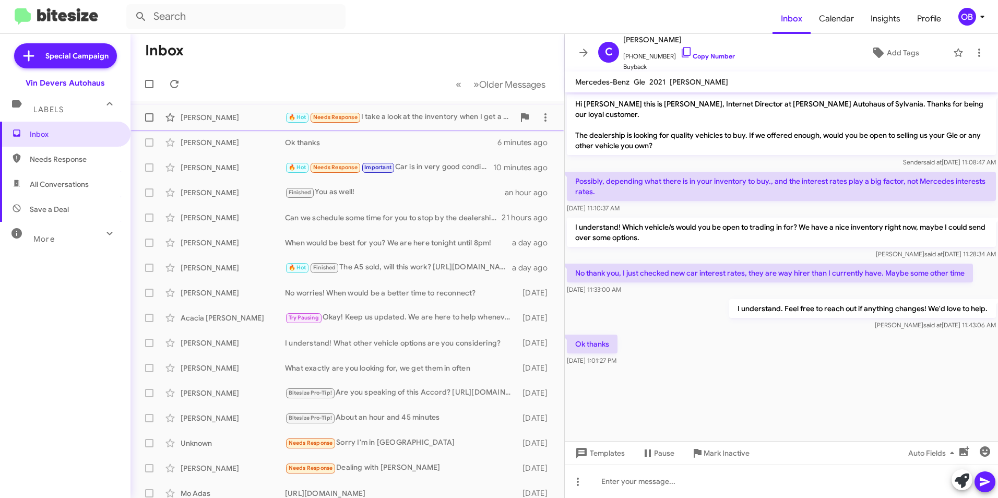
click at [419, 119] on div "🔥 Hot Needs Response I take a look at the inventory when I get a chance." at bounding box center [399, 117] width 229 height 12
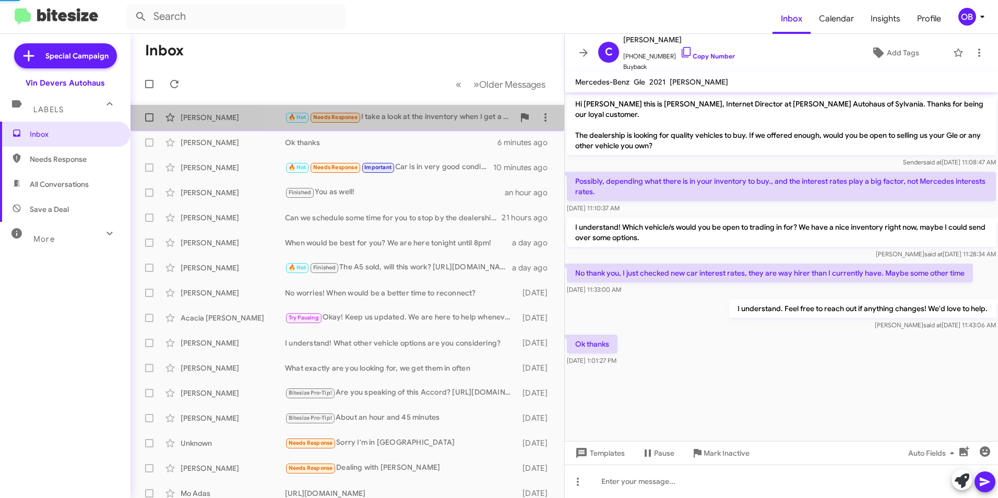
scroll to position [150, 0]
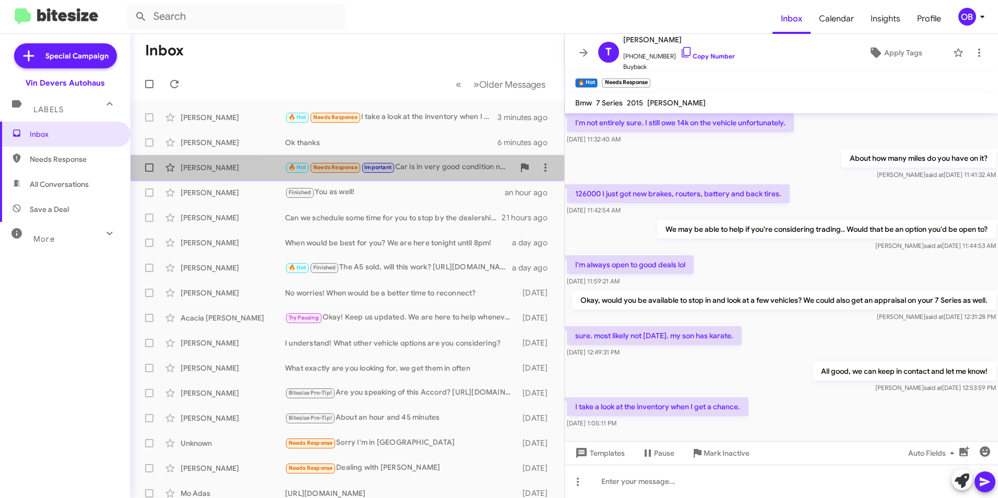
click at [435, 171] on div "🔥 Hot Needs Response Important Car is in very good condition no issues at all s…" at bounding box center [399, 167] width 229 height 12
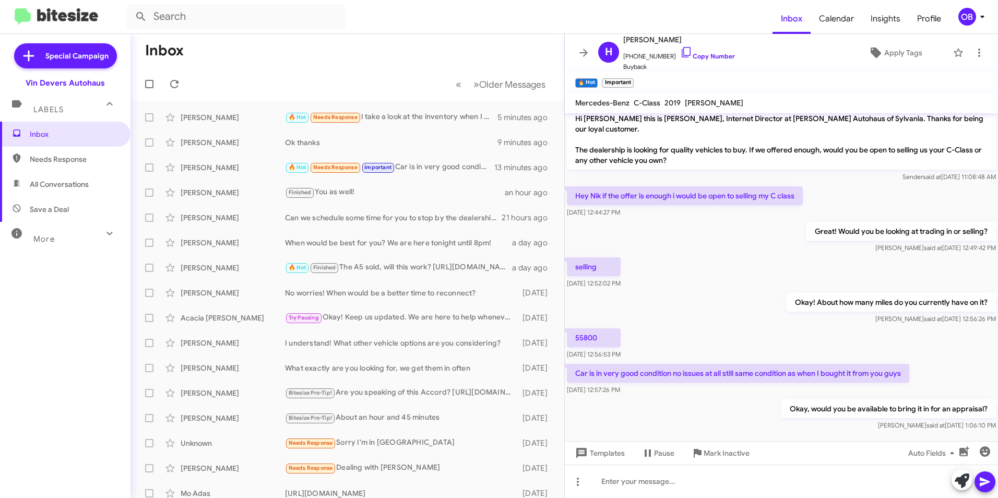
scroll to position [8, 0]
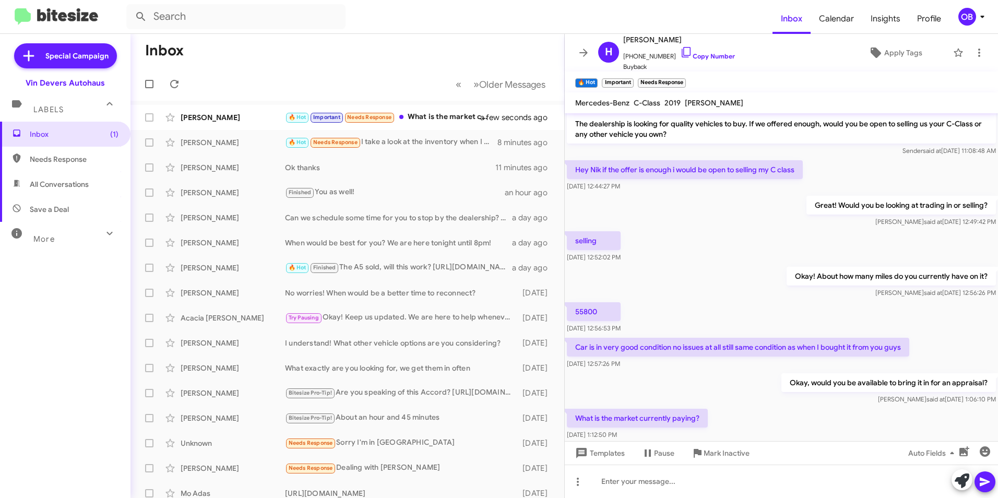
scroll to position [46, 0]
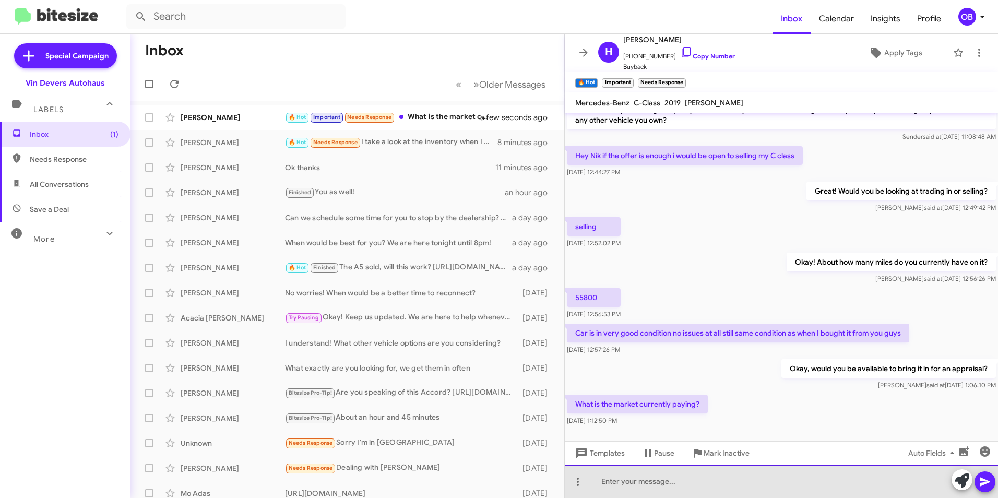
click at [617, 483] on div at bounding box center [781, 480] width 433 height 33
click at [883, 492] on div "Let me take a look. I can have one of my sales specialists take a look and reac…" at bounding box center [781, 480] width 433 height 33
click at [667, 480] on div "Let me take a look. I can have one of my sales specialists take a look and reac…" at bounding box center [781, 480] width 433 height 33
drag, startPoint x: 666, startPoint y: 481, endPoint x: 600, endPoint y: 486, distance: 67.0
click at [600, 486] on div "Let me take a look. I can have one of my sales specialists take a look and reac…" at bounding box center [781, 480] width 433 height 33
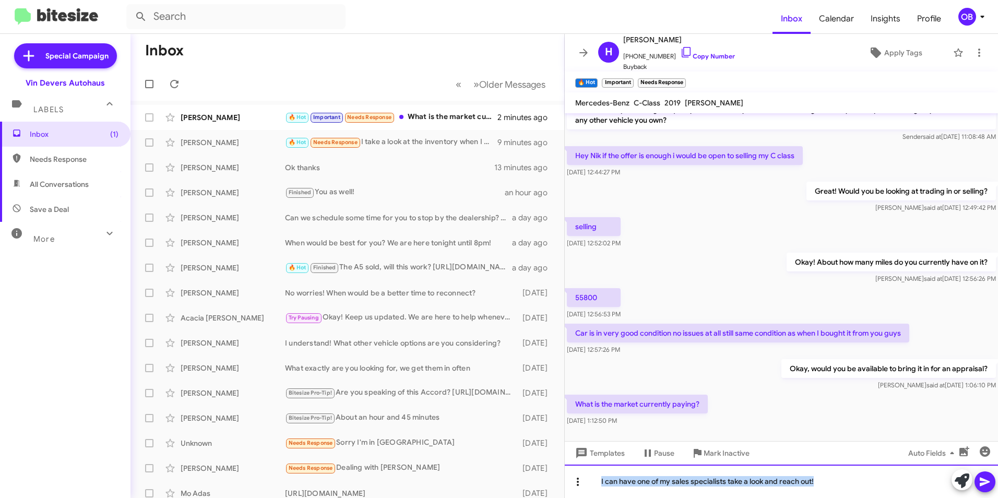
drag, startPoint x: 830, startPoint y: 482, endPoint x: 582, endPoint y: 488, distance: 248.0
click at [582, 488] on div "I can have one of my sales specialists take a look and reach out!" at bounding box center [781, 480] width 433 height 33
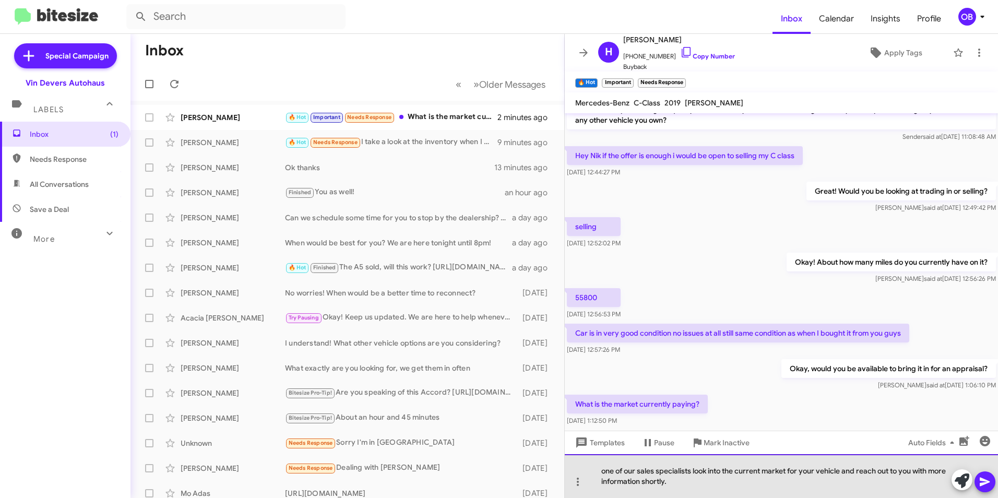
click at [601, 476] on div "one of our sales specialists look into the current market for your vehicle and …" at bounding box center [781, 476] width 433 height 44
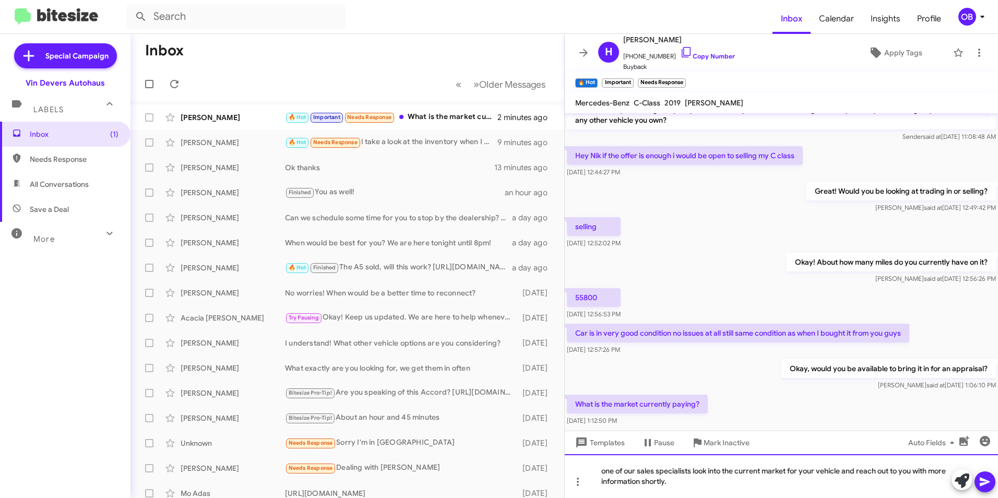
click at [601, 470] on div "one of our sales specialists look into the current market for your vehicle and …" at bounding box center [781, 476] width 433 height 44
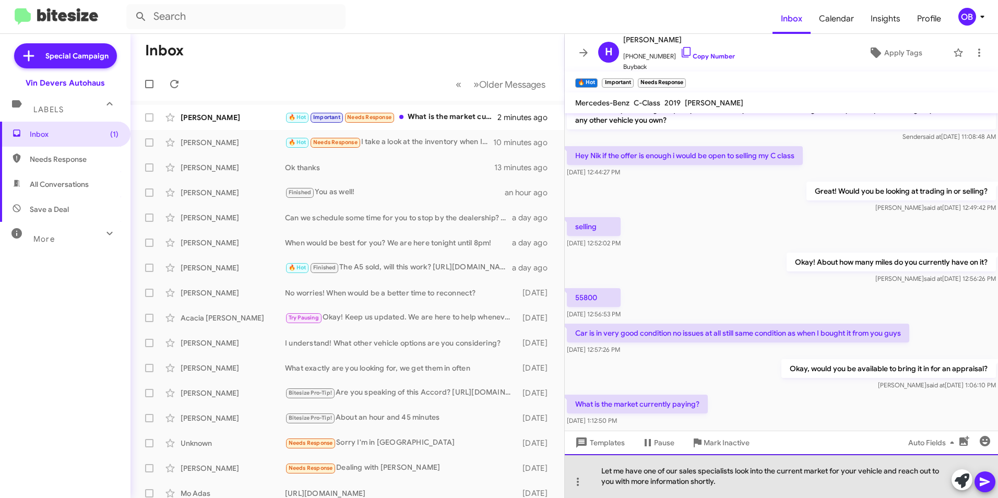
click at [722, 479] on div "Let me have one of our sales specialists look into the current market for your …" at bounding box center [781, 476] width 433 height 44
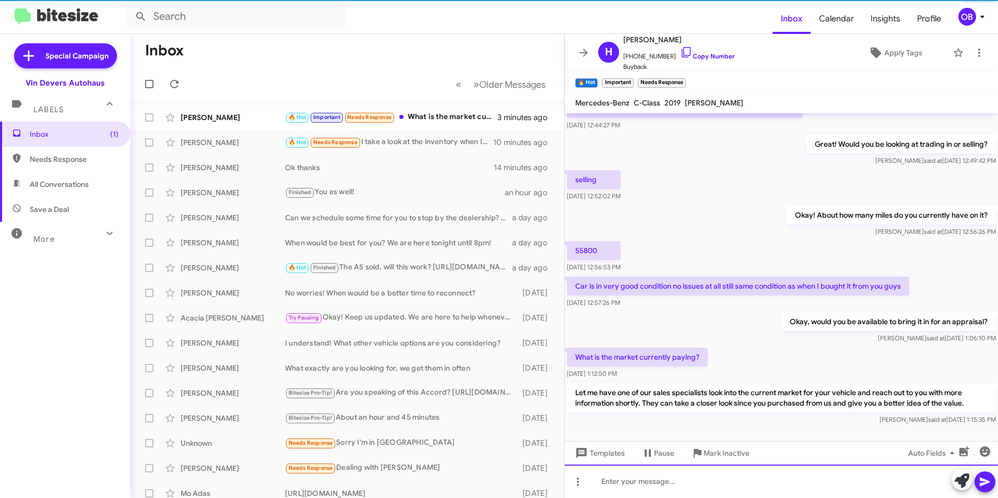
scroll to position [95, 0]
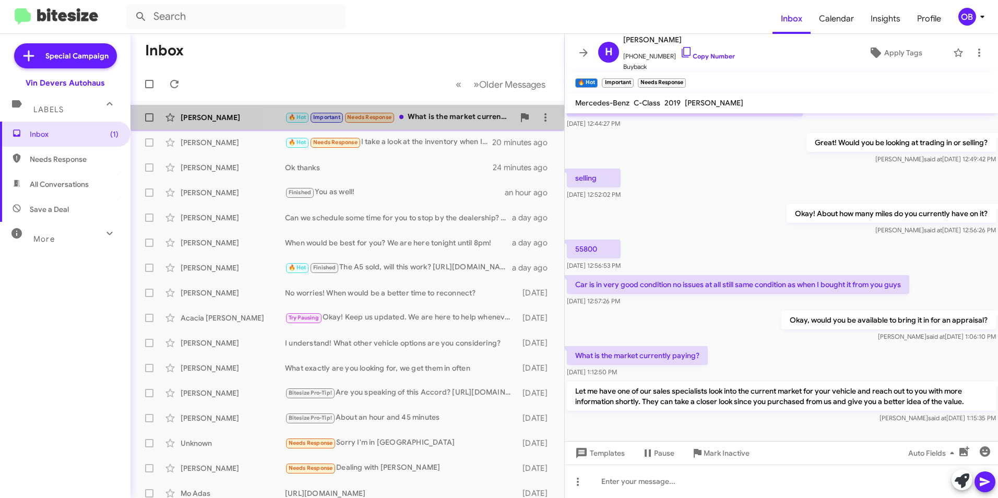
click at [436, 116] on div "🔥 Hot Important Needs Response What is the market currently paying?" at bounding box center [399, 117] width 229 height 12
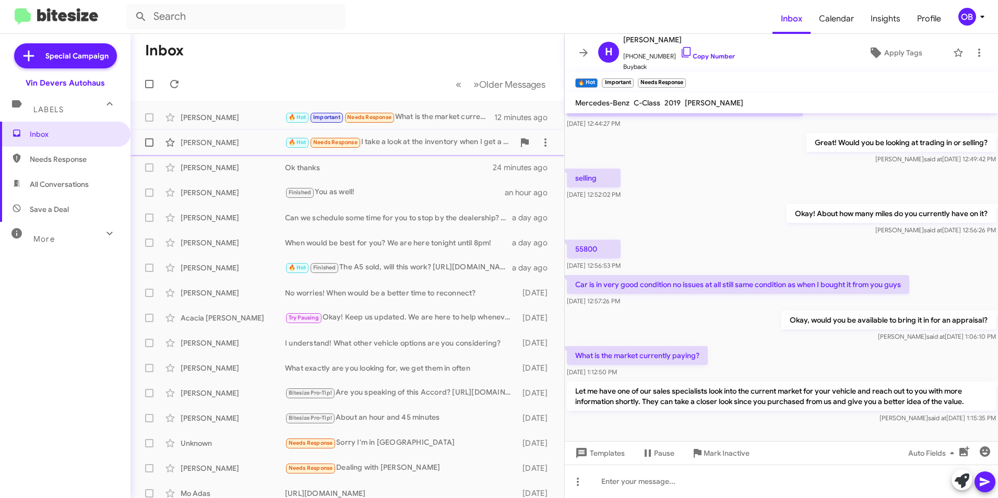
click at [419, 153] on span "[PERSON_NAME] 🔥 Hot Needs Response I take a look at the inventory when I get a …" at bounding box center [347, 142] width 434 height 25
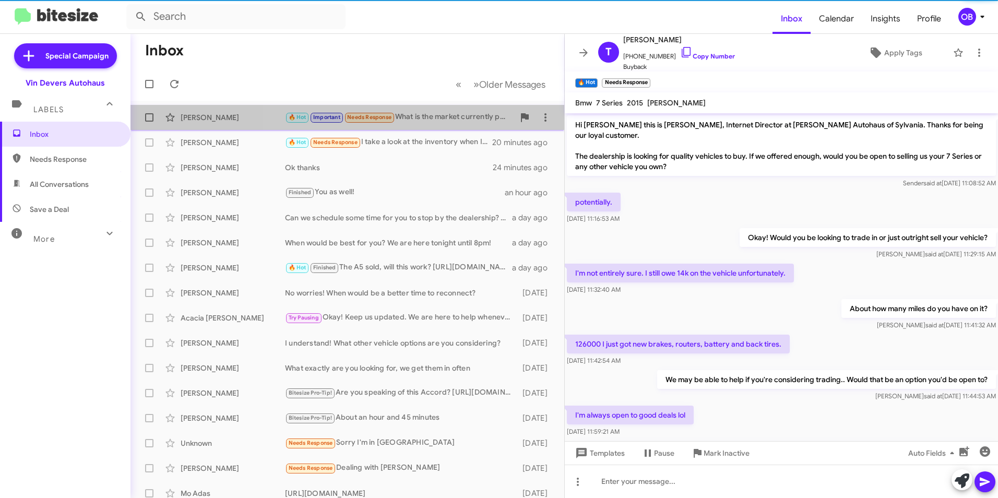
click at [416, 121] on div "🔥 Hot Important Needs Response What is the market currently paying?" at bounding box center [399, 117] width 229 height 12
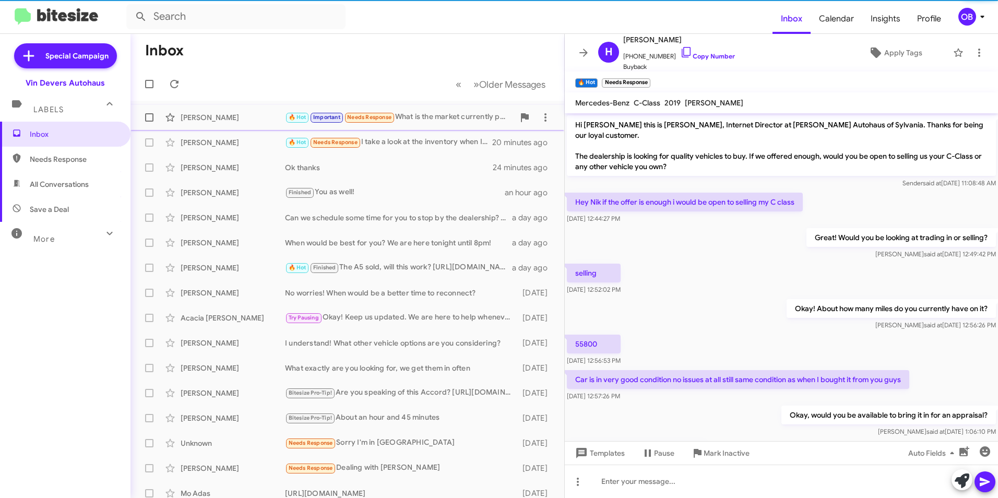
scroll to position [95, 0]
